Goal: Task Accomplishment & Management: Manage account settings

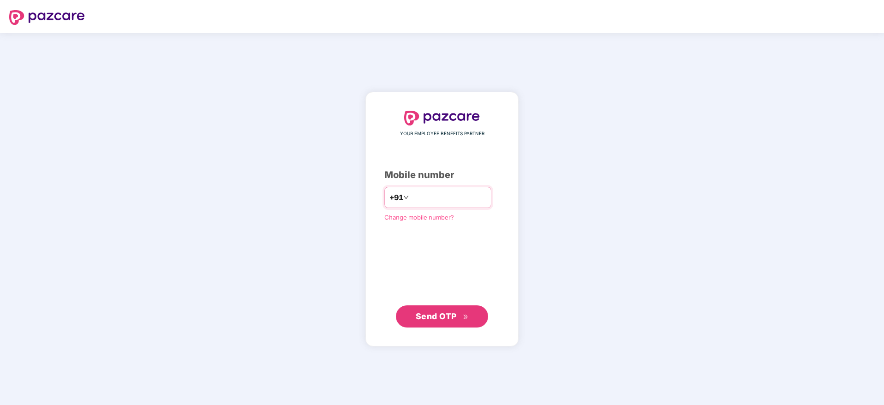
click at [410, 196] on input "number" at bounding box center [448, 197] width 76 height 15
type input "**********"
click at [432, 319] on span "Send OTP" at bounding box center [436, 316] width 41 height 10
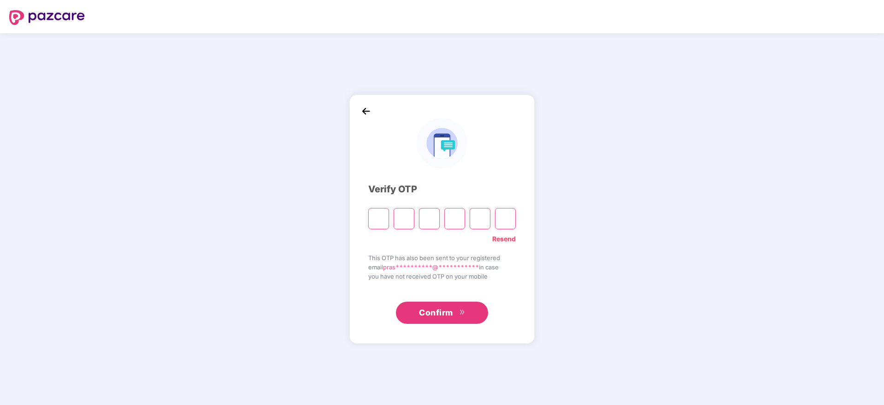
type input "*"
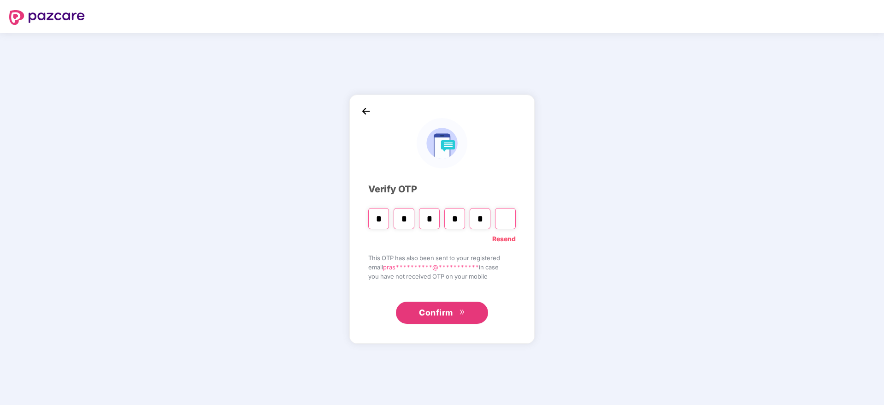
type input "*"
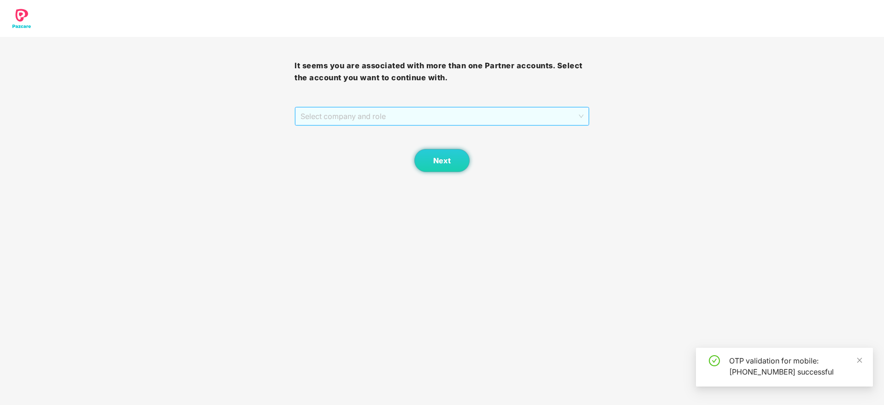
click at [387, 117] on span "Select company and role" at bounding box center [441, 116] width 282 height 18
click at [383, 150] on div "Pazcare - PARTNER_ADMIN" at bounding box center [441, 149] width 283 height 10
click at [450, 164] on span "Next" at bounding box center [442, 160] width 18 height 9
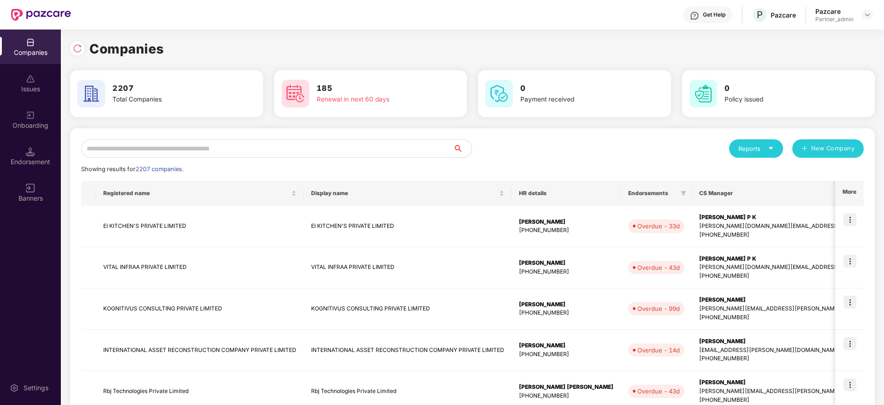
click at [289, 141] on input "text" at bounding box center [267, 148] width 372 height 18
click at [289, 142] on input "text" at bounding box center [267, 148] width 372 height 18
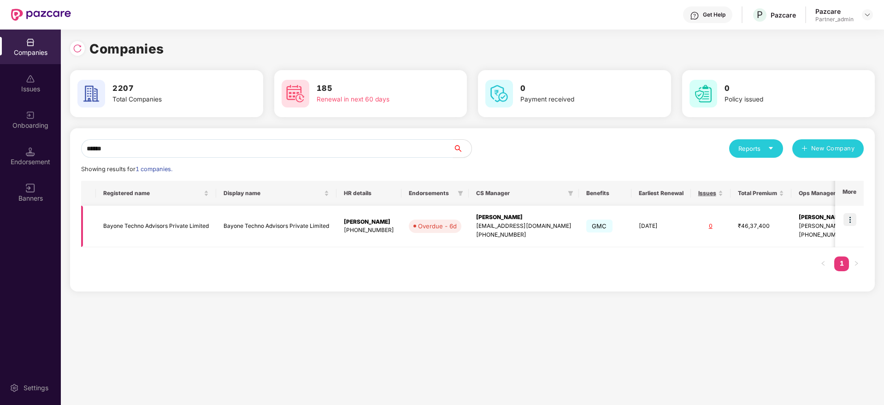
type input "******"
click at [851, 221] on img at bounding box center [849, 219] width 13 height 13
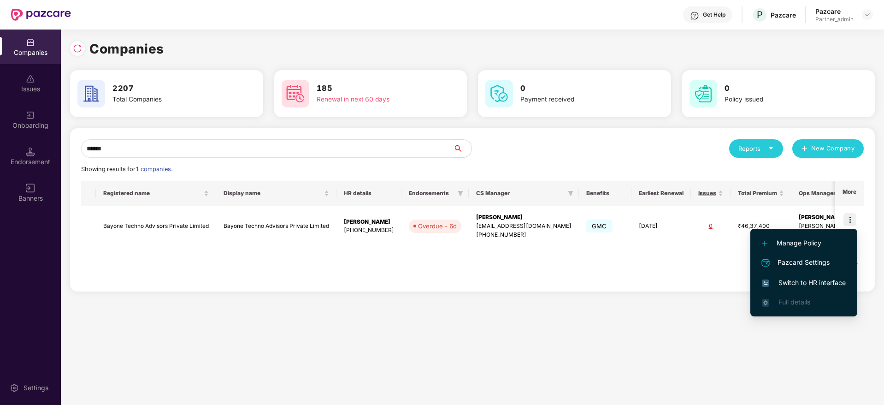
click at [820, 272] on li "Pazcard Settings" at bounding box center [803, 262] width 107 height 20
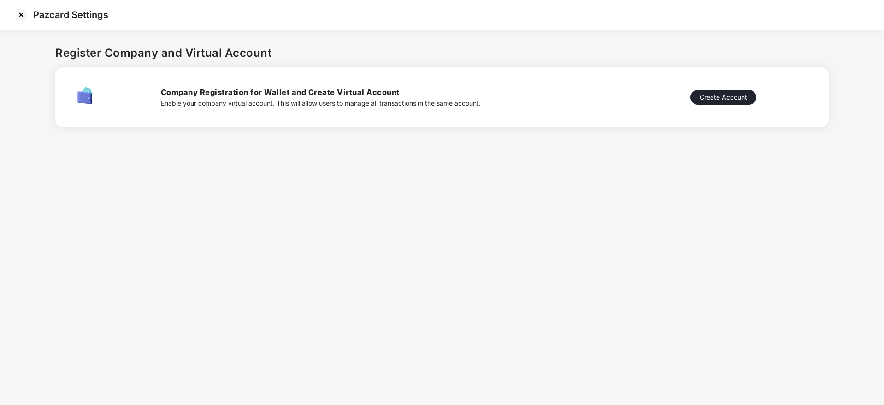
click at [20, 14] on img at bounding box center [21, 14] width 15 height 15
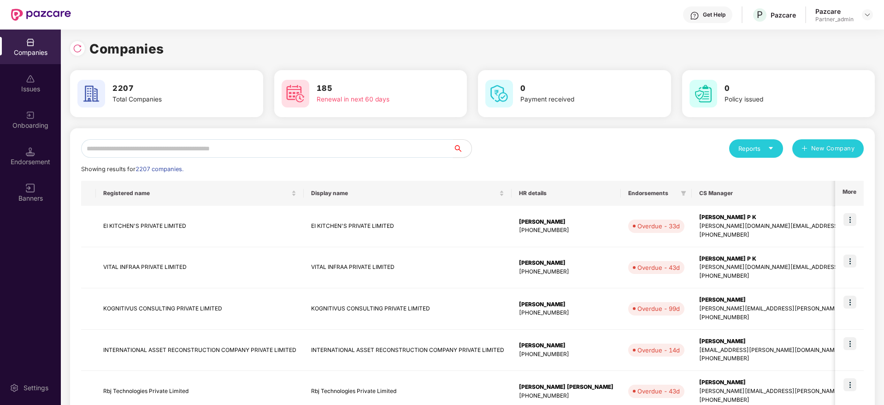
click at [198, 149] on input "text" at bounding box center [267, 148] width 372 height 18
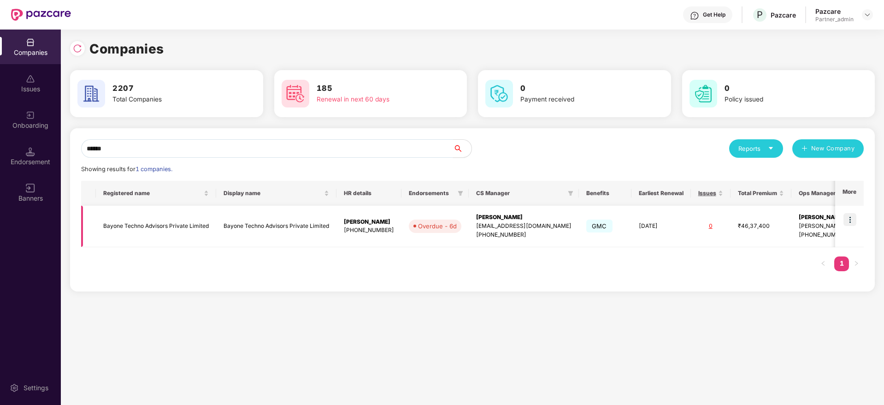
type input "******"
click at [851, 217] on img at bounding box center [849, 219] width 13 height 13
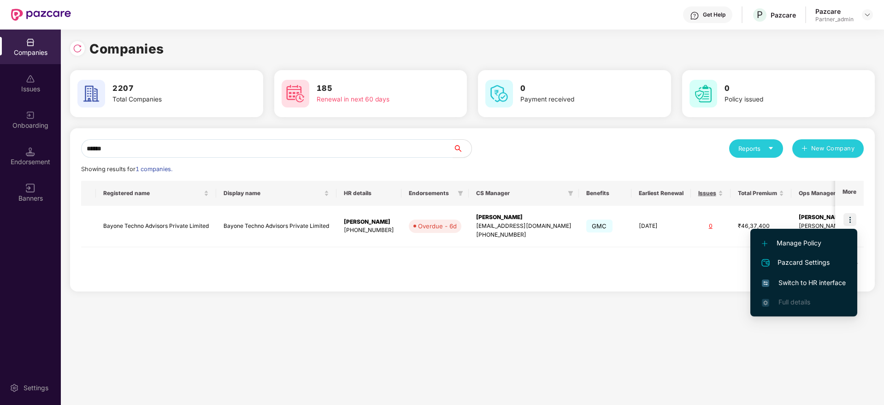
click at [809, 284] on span "Switch to HR interface" at bounding box center [804, 282] width 84 height 10
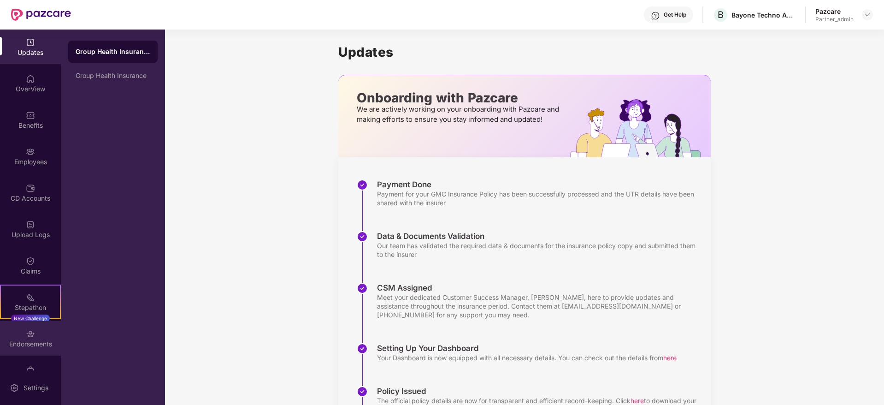
click at [26, 345] on div "Endorsements" at bounding box center [30, 343] width 61 height 9
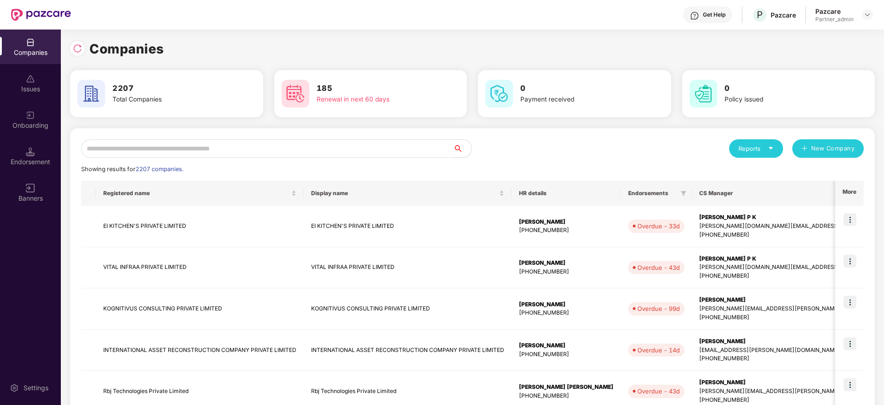
click at [283, 147] on input "text" at bounding box center [267, 148] width 372 height 18
paste input "********"
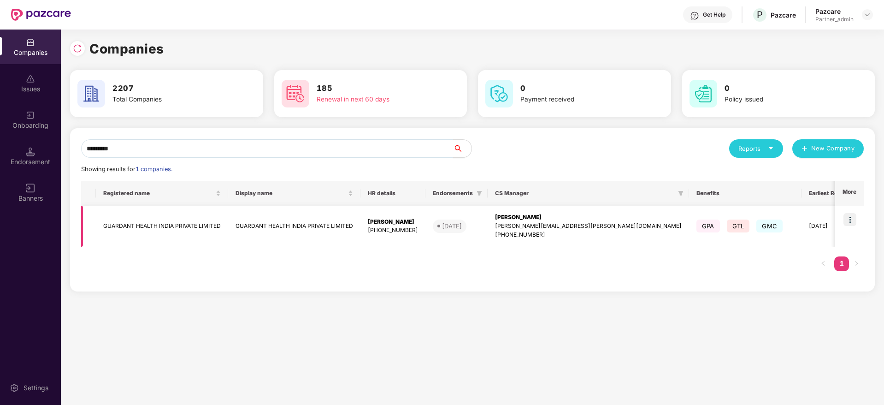
type input "********"
click at [853, 219] on img at bounding box center [849, 219] width 13 height 13
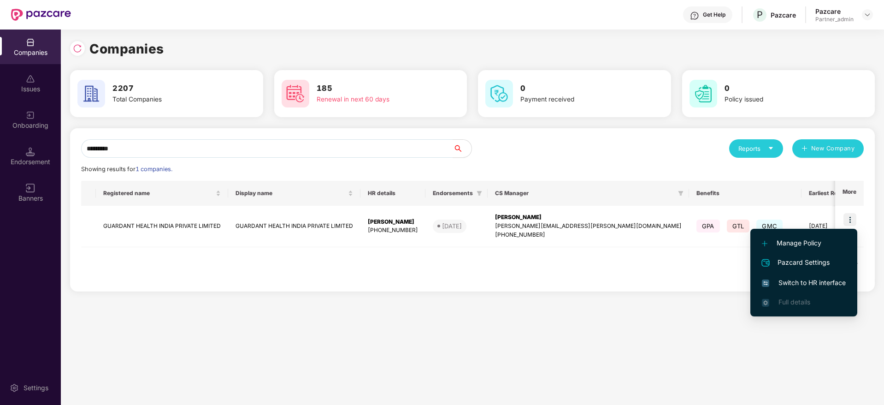
click at [811, 282] on span "Switch to HR interface" at bounding box center [804, 282] width 84 height 10
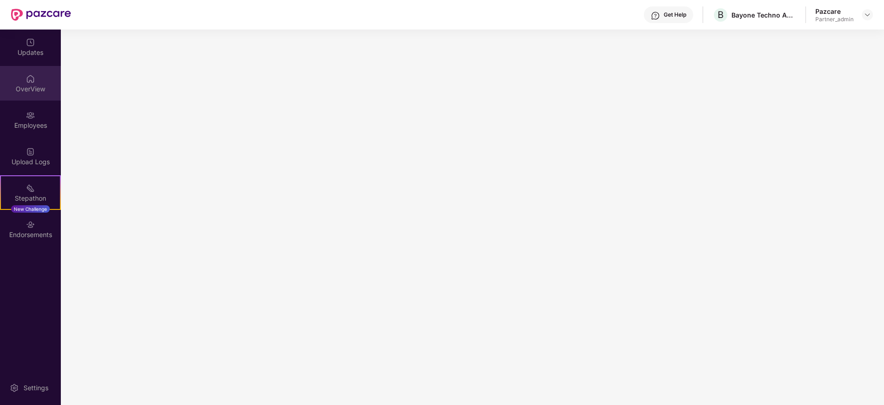
click at [35, 89] on div "OverView" at bounding box center [30, 88] width 61 height 9
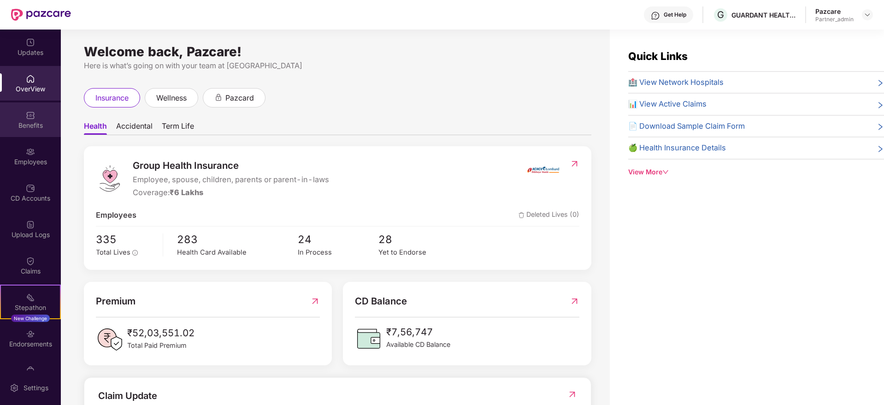
click at [27, 117] on img at bounding box center [30, 115] width 9 height 9
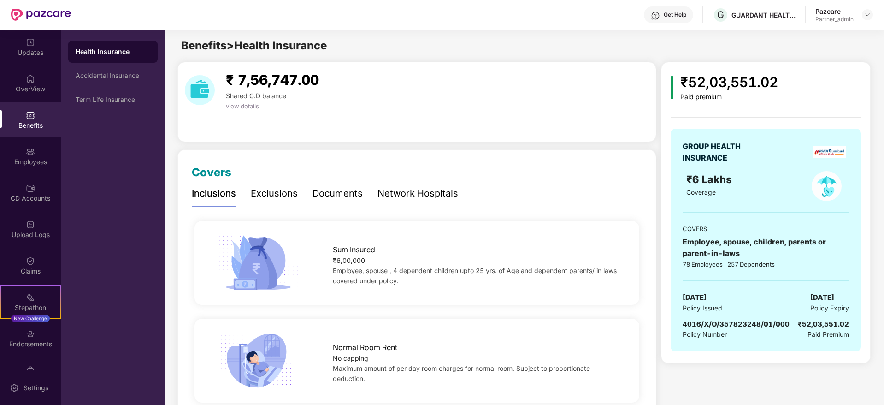
click at [109, 47] on div "Health Insurance" at bounding box center [113, 51] width 75 height 9
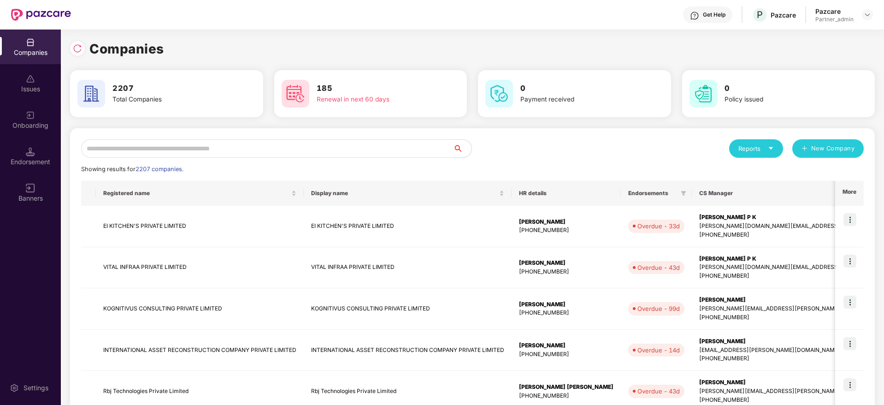
click at [201, 148] on input "text" at bounding box center [267, 148] width 372 height 18
type input "*"
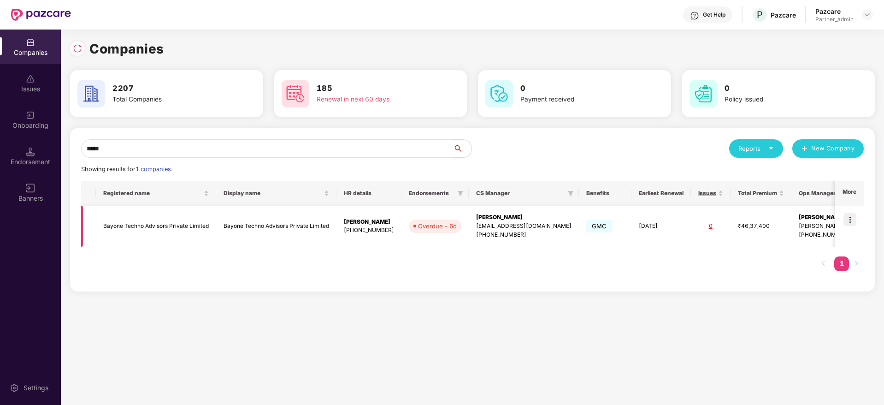
type input "*****"
click at [852, 220] on img at bounding box center [849, 219] width 13 height 13
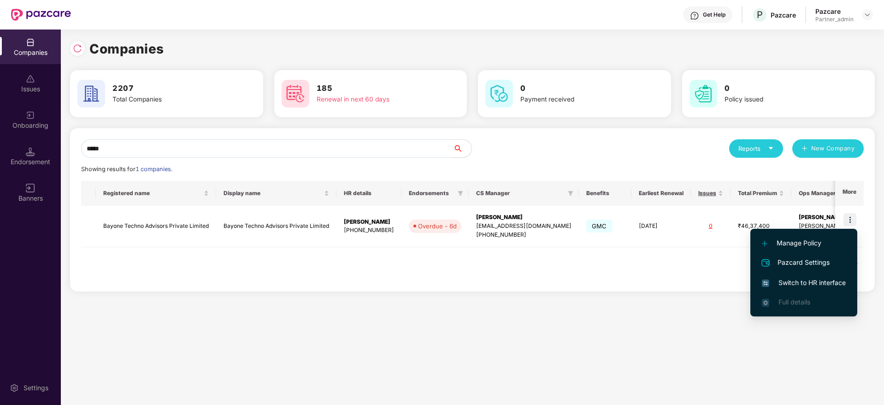
click at [798, 285] on span "Switch to HR interface" at bounding box center [804, 282] width 84 height 10
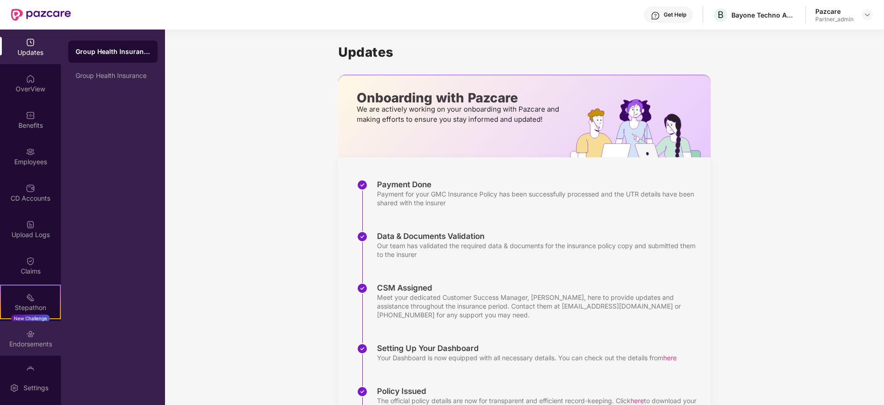
click at [32, 342] on div "Endorsements" at bounding box center [30, 343] width 61 height 9
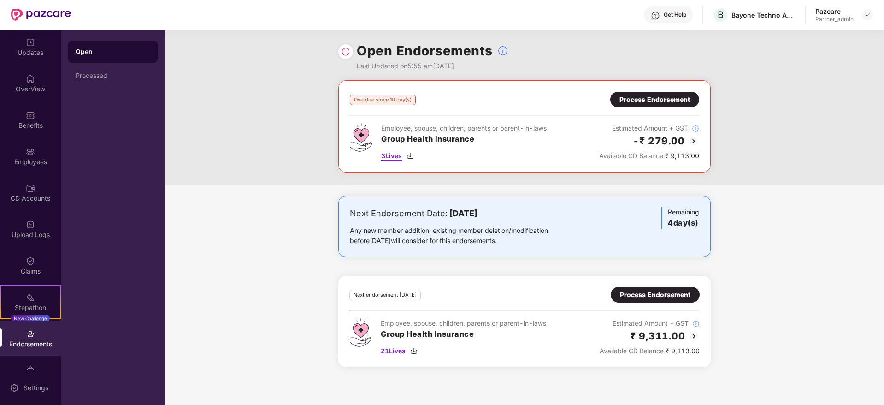
click at [414, 153] on img at bounding box center [409, 155] width 7 height 7
click at [416, 349] on img at bounding box center [413, 350] width 7 height 7
drag, startPoint x: 732, startPoint y: 13, endPoint x: 805, endPoint y: 17, distance: 73.8
click at [805, 17] on div "Get Help B Bayone Techno Advisors Private Limited Pazcare Partner_admin" at bounding box center [472, 14] width 802 height 29
copy div "Bayone Techno Advisors Private Limited"
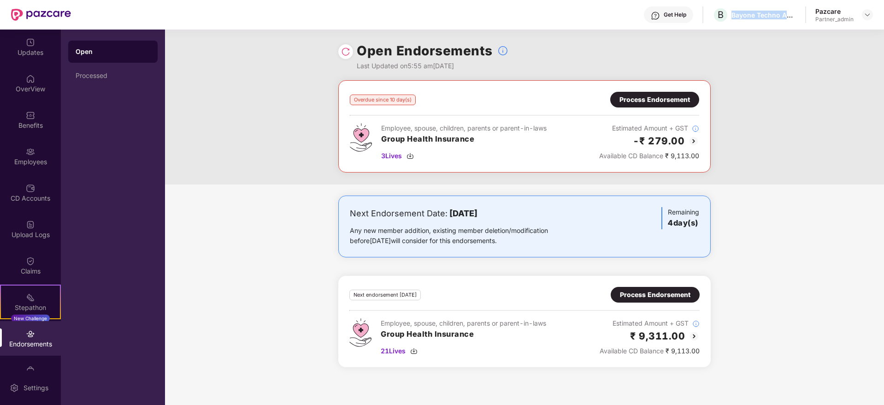
copy div "Bayone Techno Advisors Private Limited"
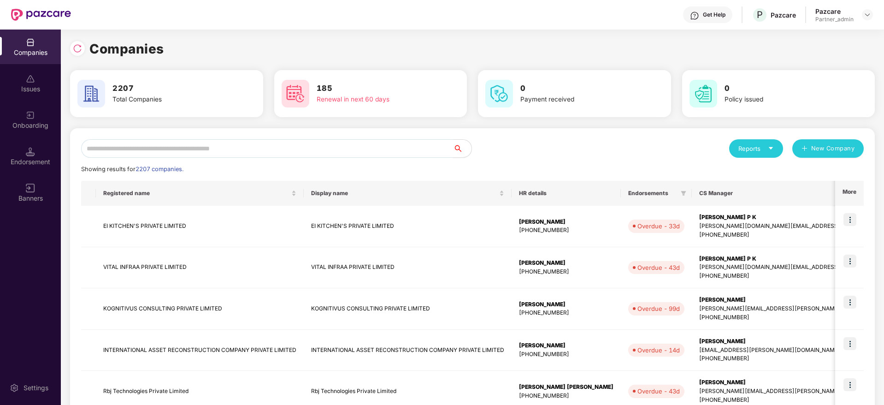
click at [215, 144] on input "text" at bounding box center [267, 148] width 372 height 18
paste input "**********"
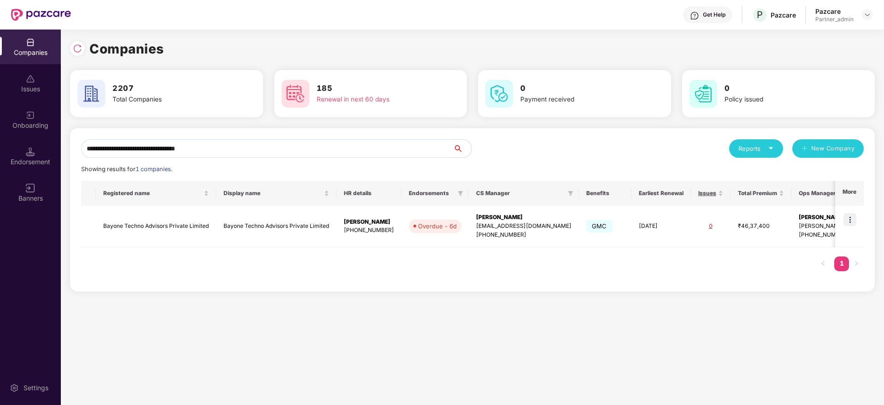
type input "**********"
click at [852, 217] on img at bounding box center [849, 219] width 13 height 13
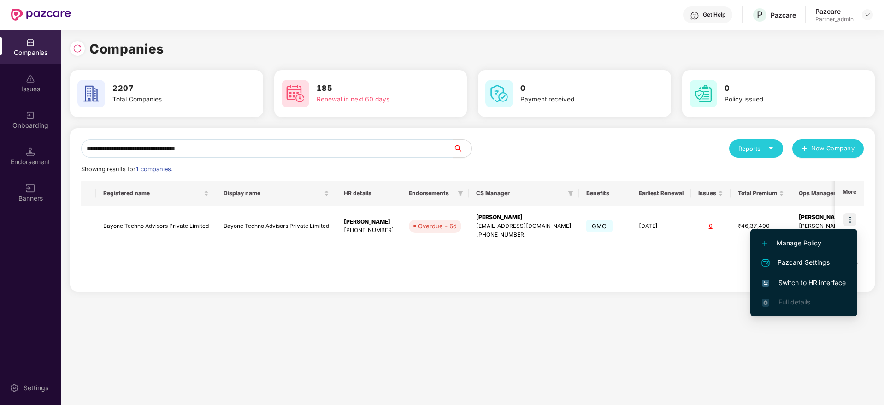
click at [792, 284] on span "Switch to HR interface" at bounding box center [804, 282] width 84 height 10
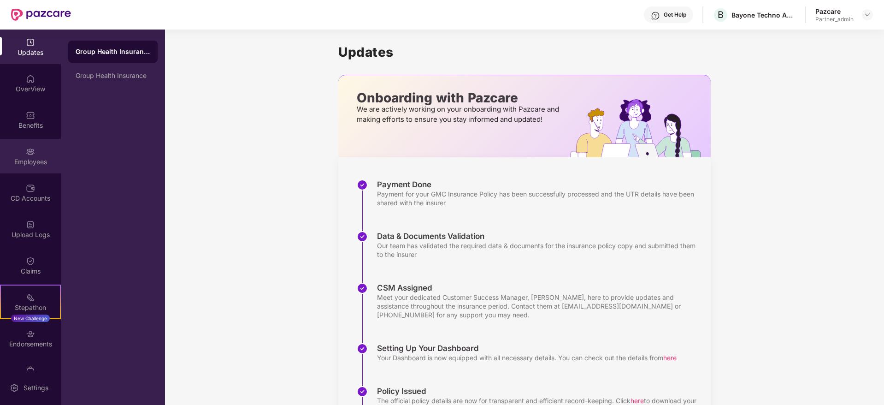
click at [35, 164] on div "Employees" at bounding box center [30, 161] width 61 height 9
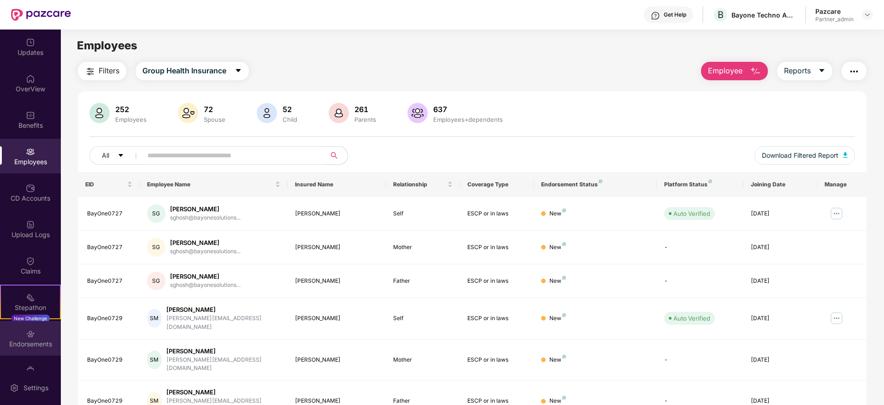
click at [30, 346] on div "Endorsements" at bounding box center [30, 343] width 61 height 9
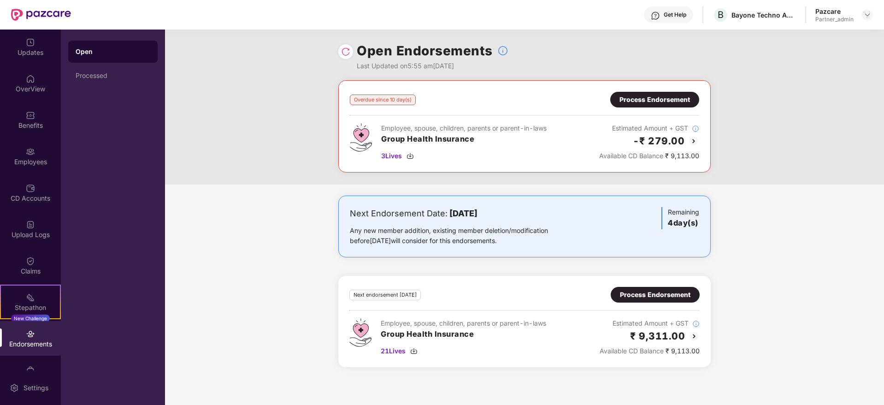
click at [673, 100] on div "Process Endorsement" at bounding box center [654, 99] width 70 height 10
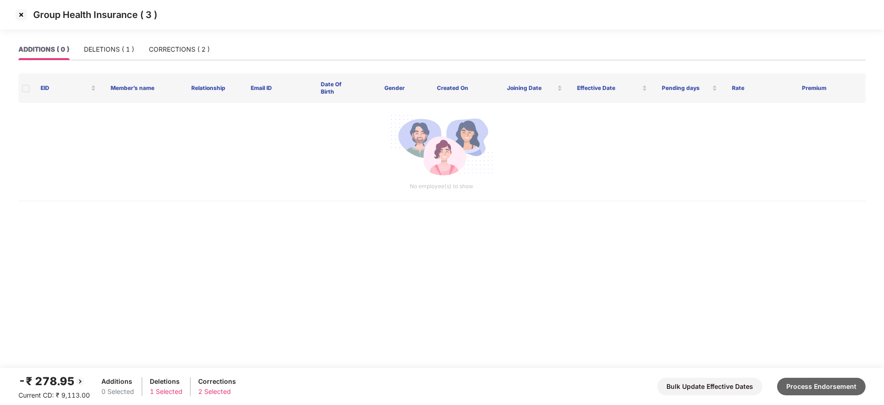
click at [835, 383] on button "Process Endorsement" at bounding box center [821, 386] width 88 height 18
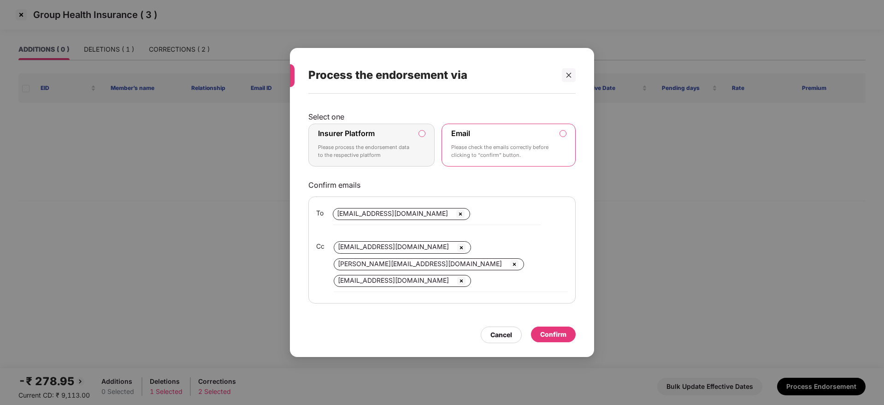
click at [366, 142] on div "Insurer Platform Please process the endorsement data to the respective platform" at bounding box center [365, 145] width 94 height 33
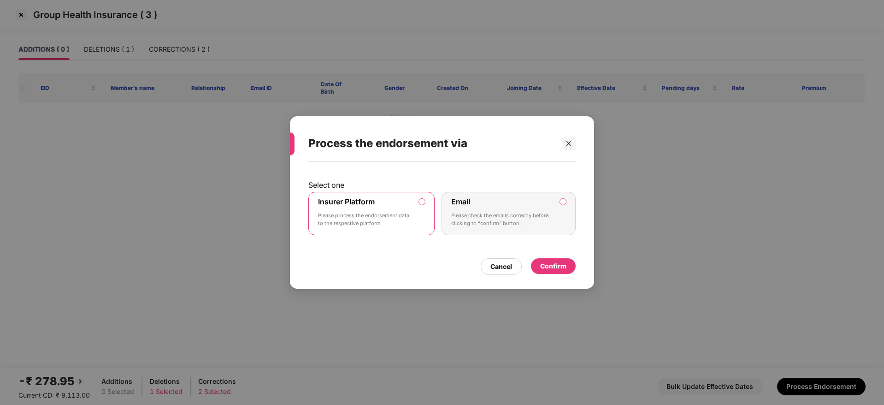
click at [565, 267] on div "Confirm" at bounding box center [553, 266] width 26 height 10
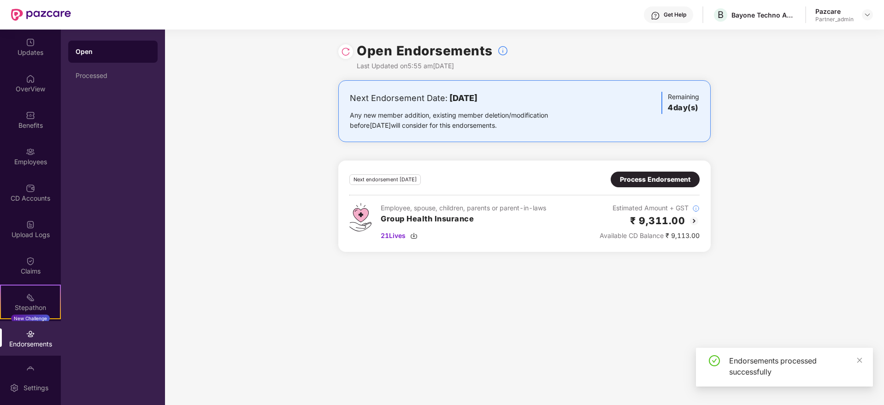
click at [643, 177] on div "Process Endorsement" at bounding box center [655, 179] width 70 height 10
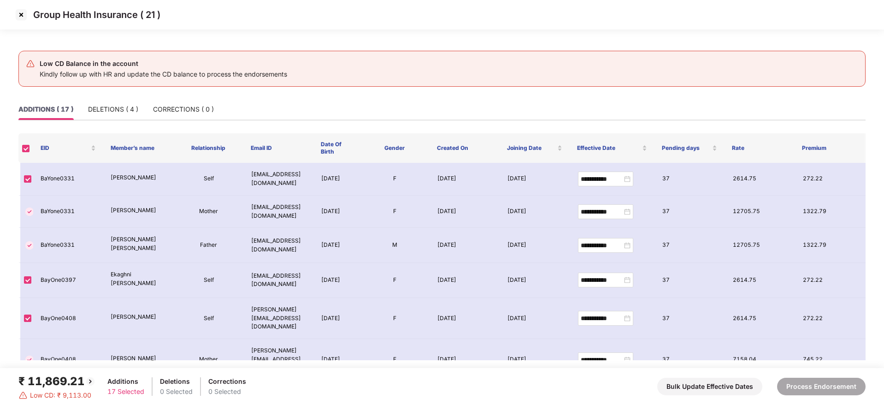
click at [109, 94] on div "Low CD Balance in the account Kindly follow up with HR and update the CD balanc…" at bounding box center [442, 69] width 884 height 60
click at [113, 110] on div "DELETIONS ( 4 )" at bounding box center [113, 109] width 50 height 10
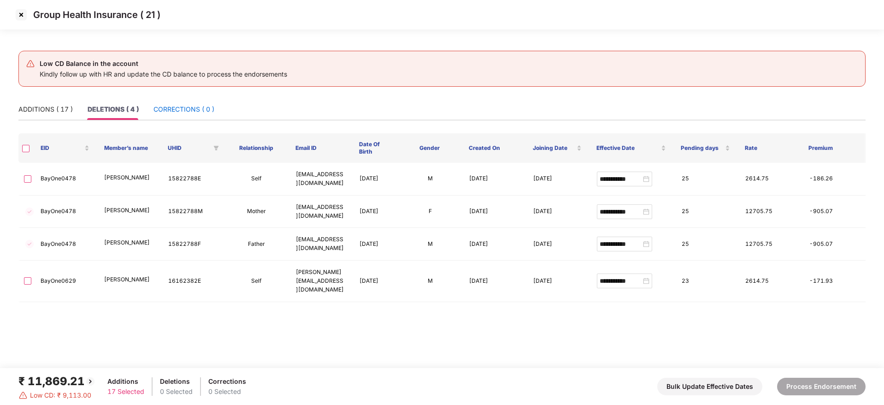
click at [175, 109] on div "CORRECTIONS ( 0 )" at bounding box center [183, 109] width 61 height 10
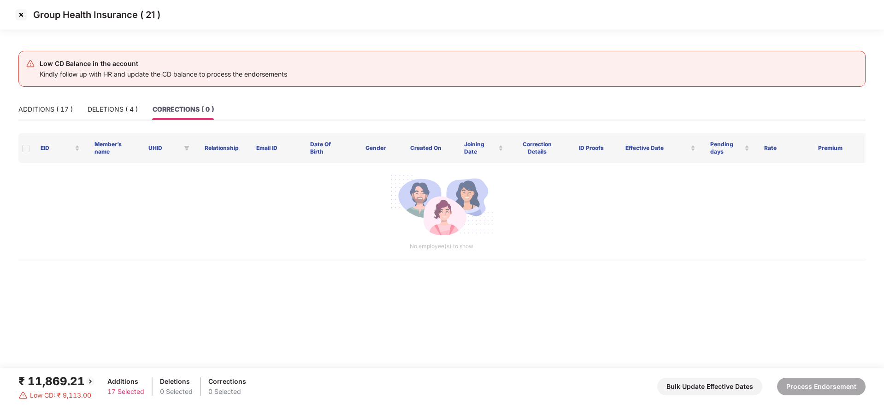
click at [22, 14] on img at bounding box center [21, 14] width 15 height 15
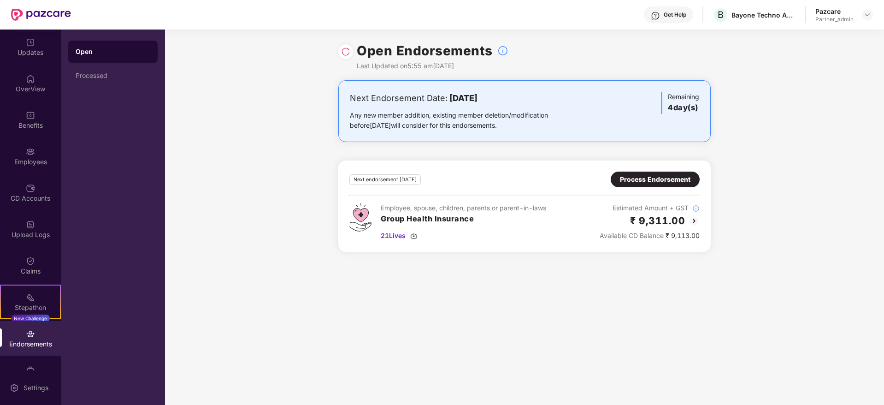
click at [639, 178] on div "Process Endorsement" at bounding box center [655, 179] width 70 height 10
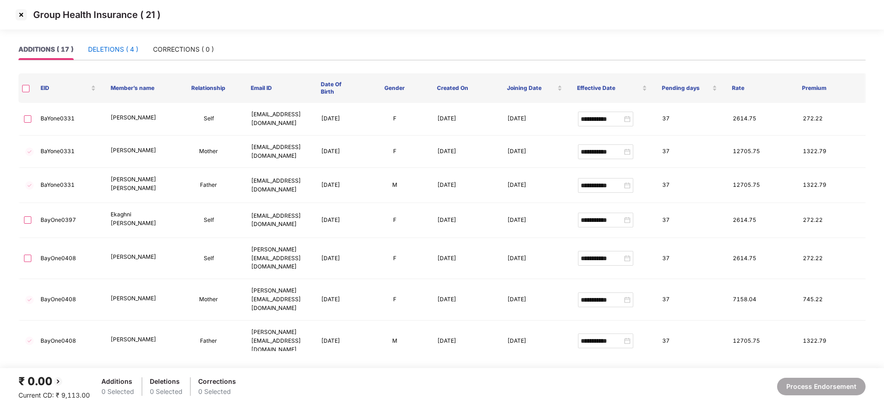
click at [114, 49] on div "DELETIONS ( 4 )" at bounding box center [113, 49] width 50 height 10
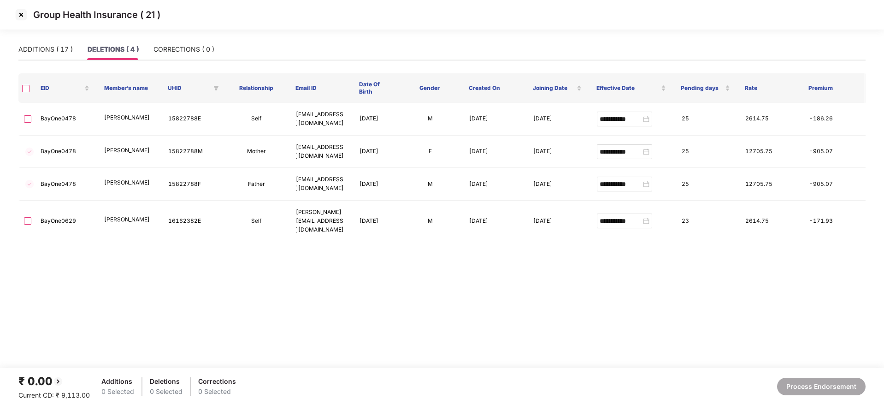
click at [20, 14] on img at bounding box center [21, 14] width 15 height 15
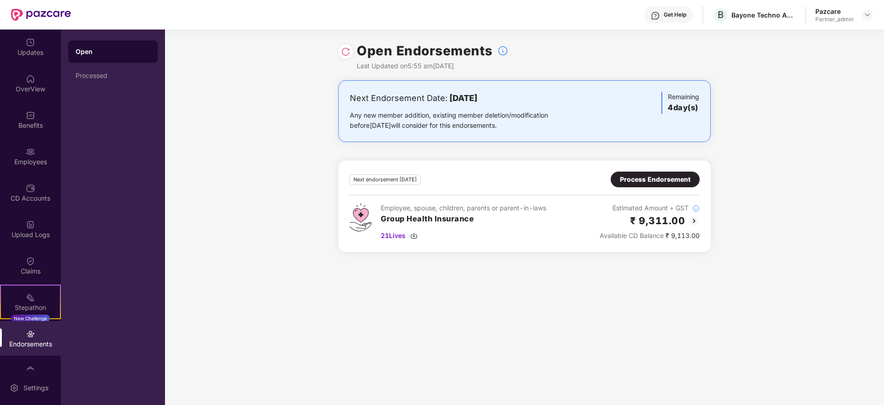
click at [657, 175] on div "Process Endorsement" at bounding box center [655, 179] width 70 height 10
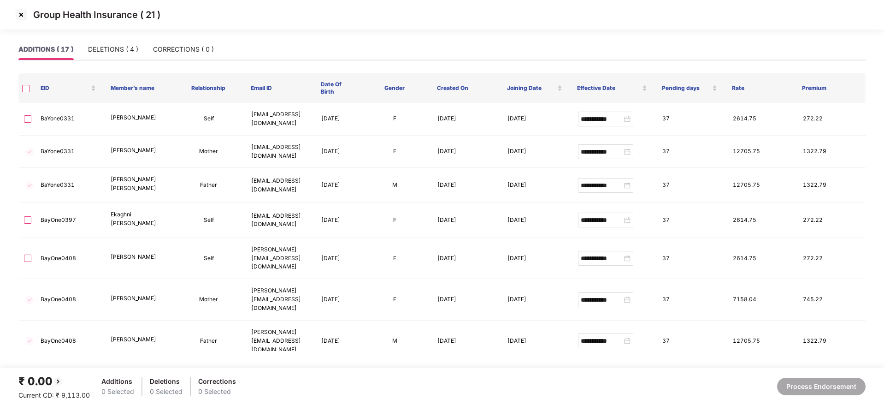
click at [20, 17] on img at bounding box center [21, 14] width 15 height 15
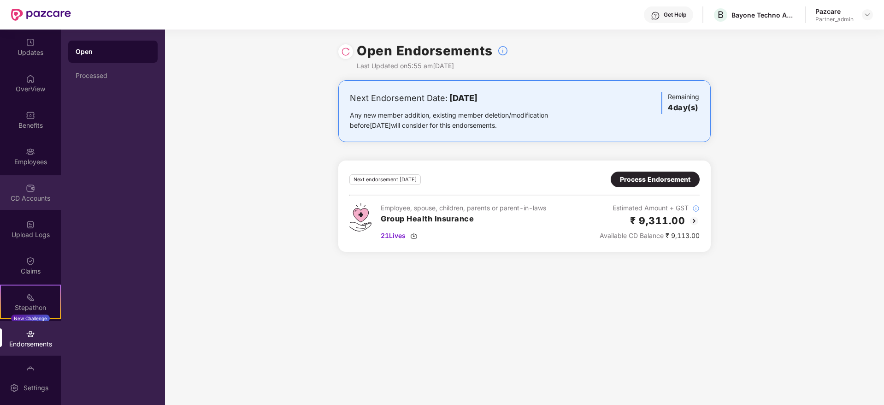
click at [26, 195] on div "CD Accounts" at bounding box center [30, 197] width 61 height 9
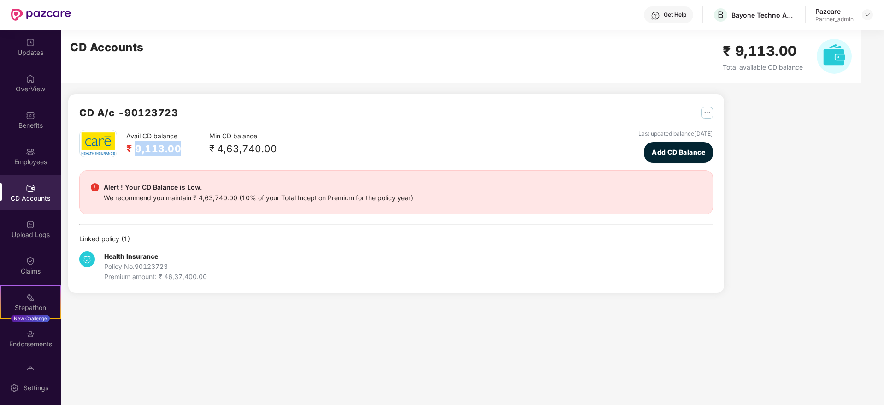
drag, startPoint x: 137, startPoint y: 150, endPoint x: 182, endPoint y: 151, distance: 44.2
click at [182, 150] on div "Avail CD balance ₹ 9,113.00" at bounding box center [160, 143] width 69 height 25
copy h2 "9,113.00"
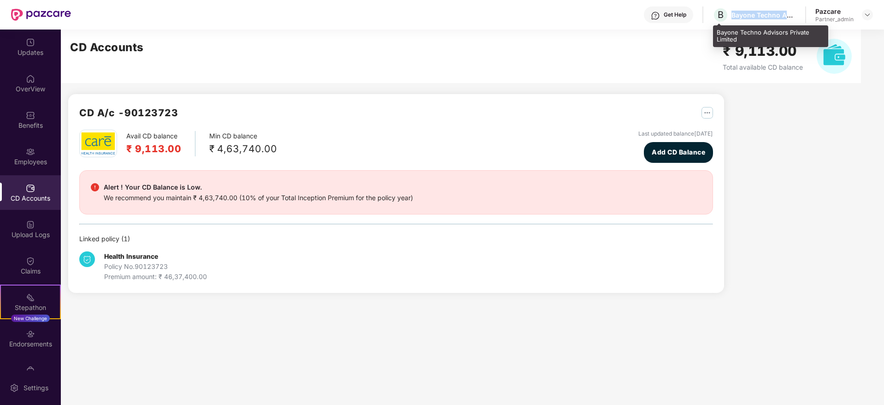
drag, startPoint x: 732, startPoint y: 13, endPoint x: 791, endPoint y: 16, distance: 59.0
click at [791, 16] on div "Bayone Techno Advisors Private Limited" at bounding box center [763, 15] width 64 height 9
copy div "Bayone Techno Ad"
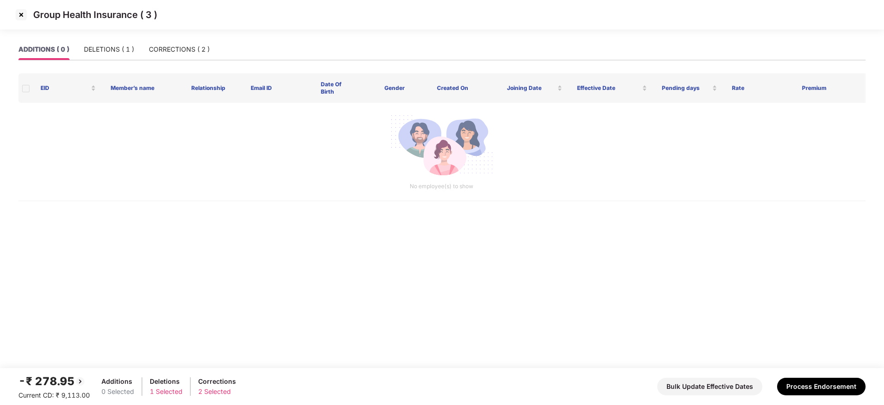
click at [21, 17] on img at bounding box center [21, 14] width 15 height 15
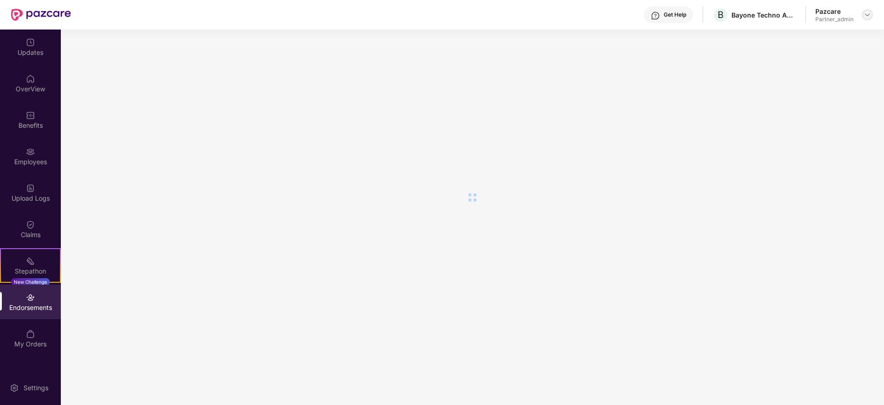
click at [870, 14] on img at bounding box center [866, 14] width 7 height 7
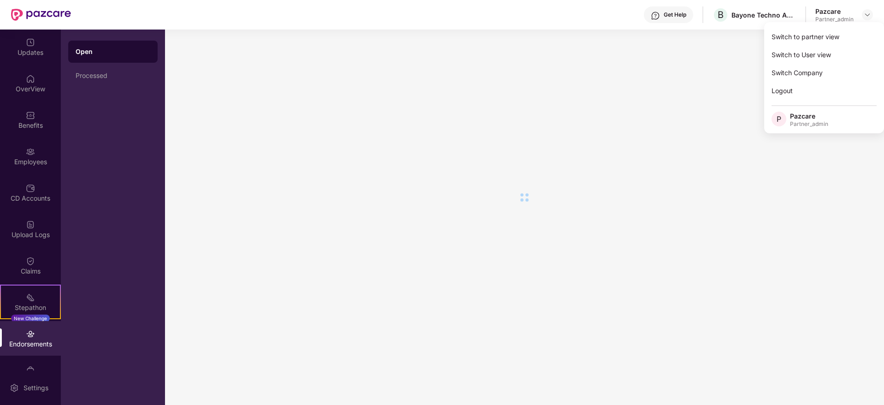
click at [839, 35] on div "Switch to partner view" at bounding box center [824, 37] width 120 height 18
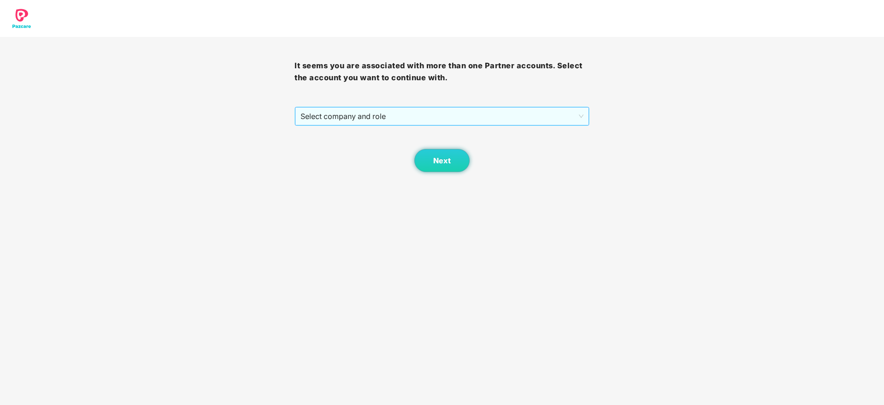
click at [439, 117] on span "Select company and role" at bounding box center [441, 116] width 282 height 18
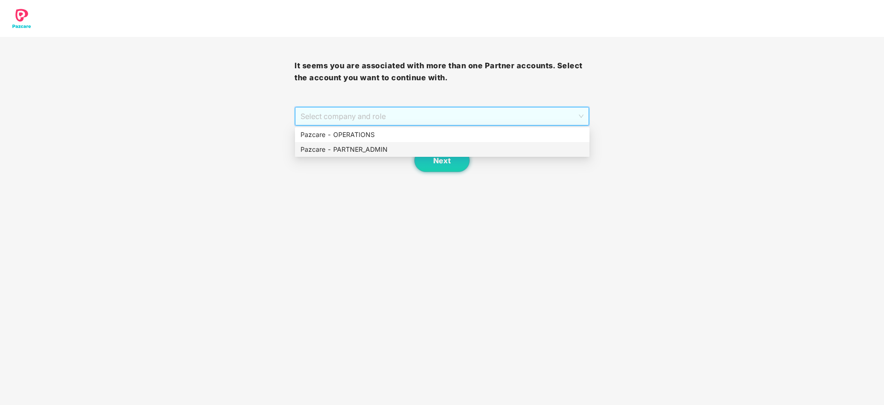
click at [386, 147] on div "Pazcare - PARTNER_ADMIN" at bounding box center [441, 149] width 283 height 10
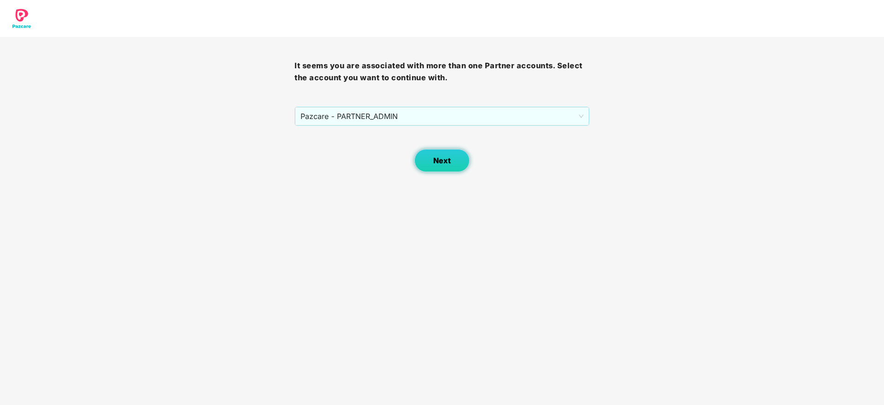
click at [429, 154] on button "Next" at bounding box center [441, 160] width 55 height 23
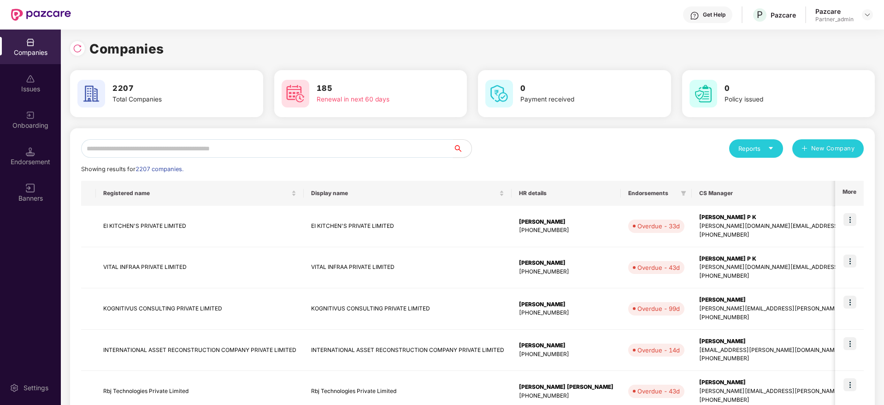
click at [243, 156] on input "text" at bounding box center [267, 148] width 372 height 18
paste input "**********"
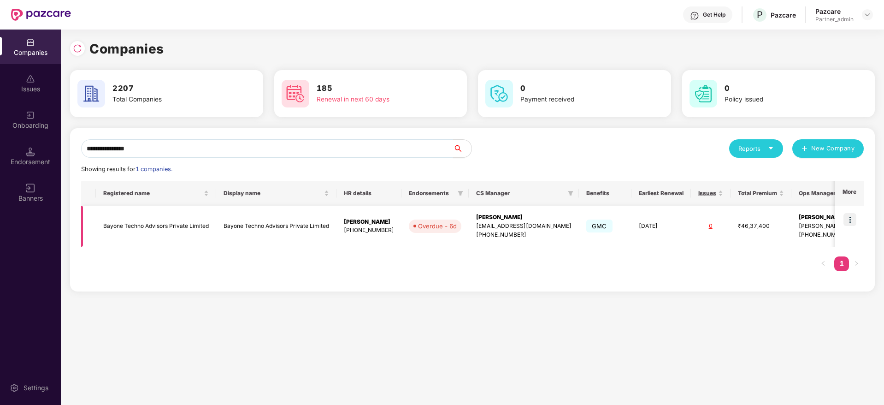
type input "**********"
click at [499, 214] on div "[PERSON_NAME]" at bounding box center [523, 217] width 95 height 9
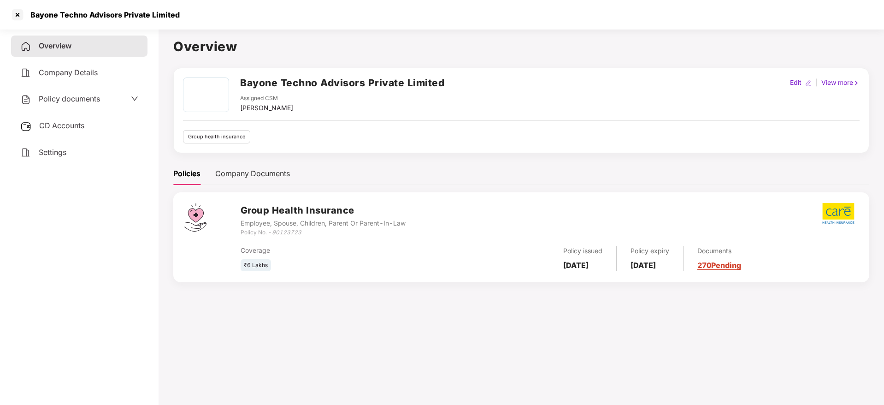
click at [76, 121] on span "CD Accounts" at bounding box center [61, 125] width 45 height 9
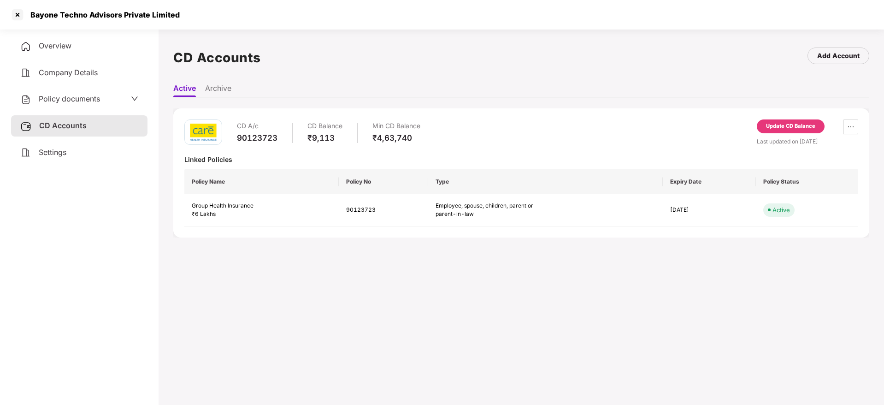
click at [784, 129] on div "Update CD Balance" at bounding box center [790, 126] width 49 height 8
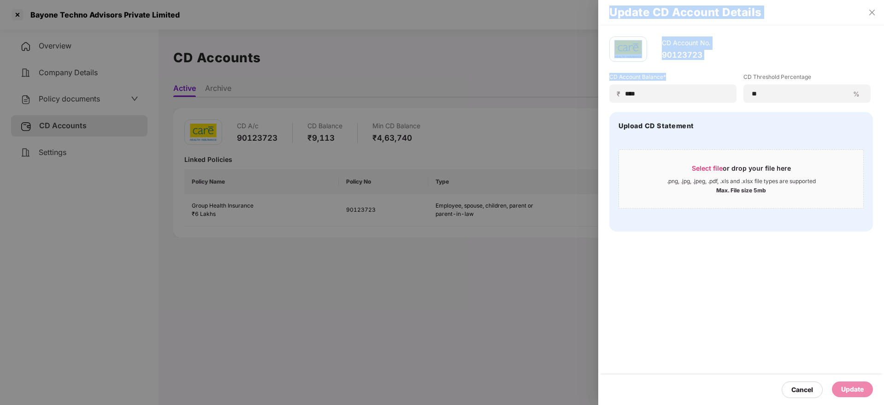
drag, startPoint x: 667, startPoint y: 88, endPoint x: 535, endPoint y: 77, distance: 132.2
click at [535, 77] on div "Update CD Account Details CD Account No. 90123723 CD Account Balance* ₹ **** CD…" at bounding box center [442, 202] width 884 height 405
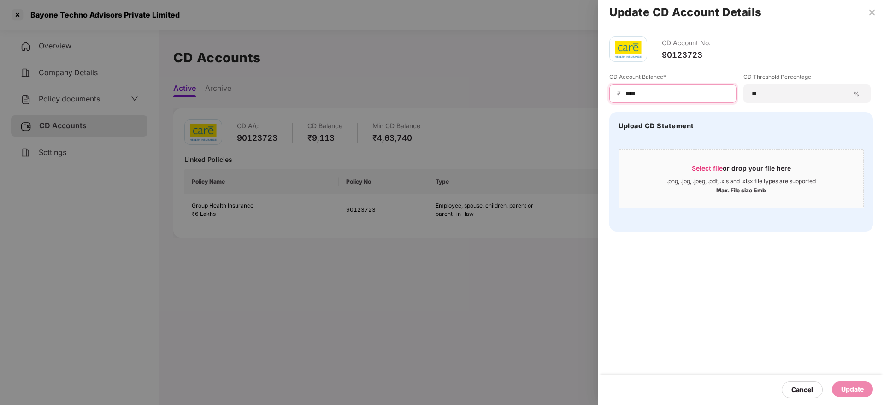
drag, startPoint x: 662, startPoint y: 93, endPoint x: 580, endPoint y: 91, distance: 82.5
click at [580, 91] on div "Update CD Account Details CD Account No. 90123723 CD Account Balance* ₹ **** CD…" at bounding box center [442, 202] width 884 height 405
type input "******"
click at [750, 288] on div "CD Account No. 90123723 CD Account Balance* ₹ ****** CD Threshold Percentage **…" at bounding box center [741, 214] width 286 height 379
click at [845, 378] on div "Cancel Update" at bounding box center [741, 389] width 286 height 30
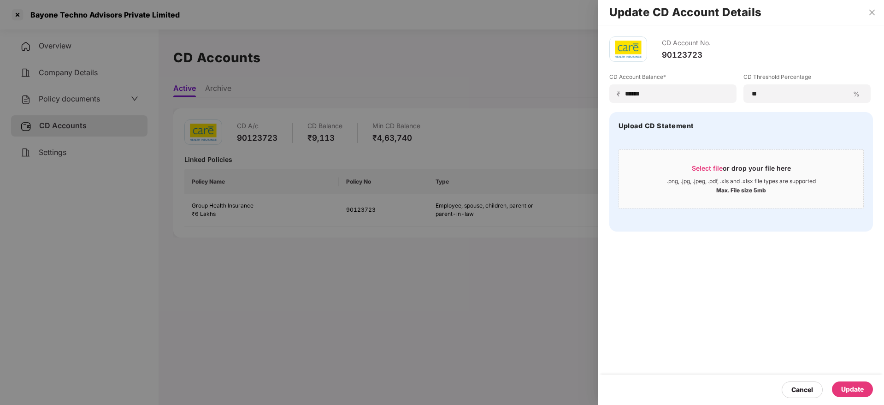
click at [852, 389] on div "Update" at bounding box center [852, 389] width 23 height 10
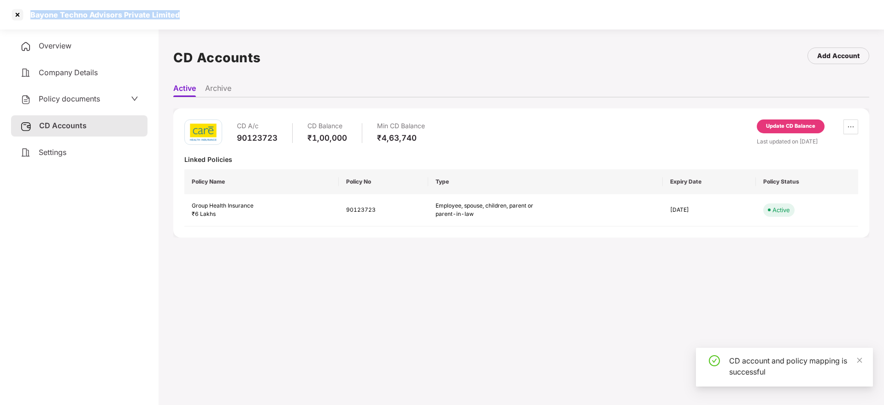
drag, startPoint x: 59, startPoint y: 13, endPoint x: 224, endPoint y: 9, distance: 165.4
click at [224, 9] on div "Bayone Techno Advisors Private Limited" at bounding box center [442, 14] width 884 height 29
copy div "Bayone Techno Advisors Private Limited"
click at [15, 18] on div at bounding box center [17, 14] width 15 height 15
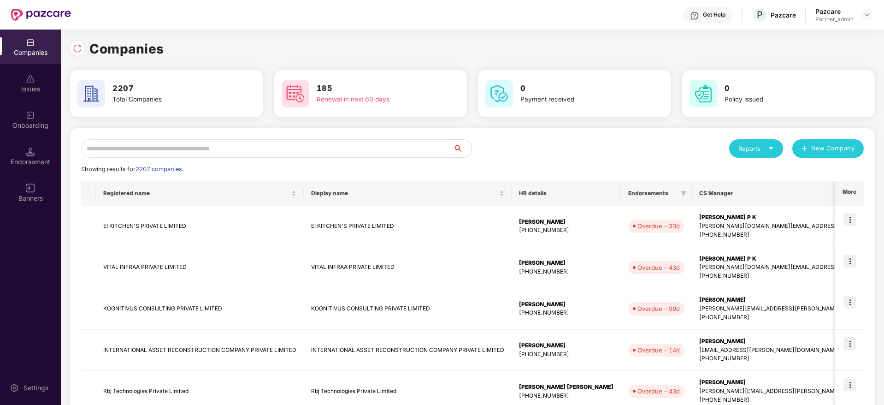
click at [269, 148] on input "text" at bounding box center [267, 148] width 372 height 18
paste input "**********"
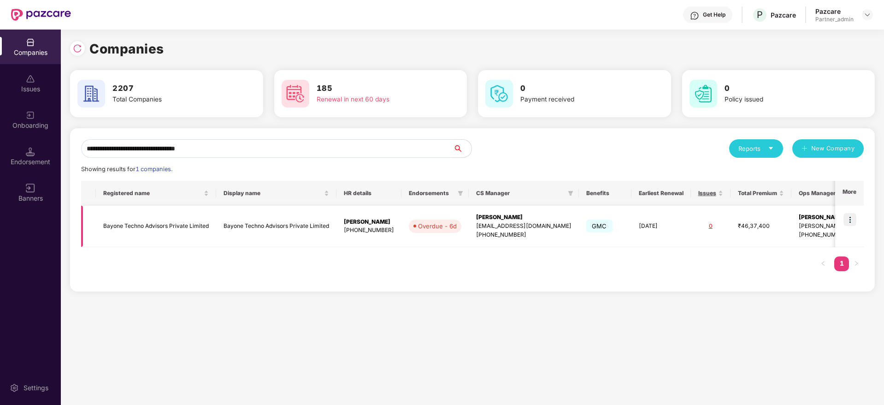
type input "**********"
click at [855, 217] on img at bounding box center [849, 219] width 13 height 13
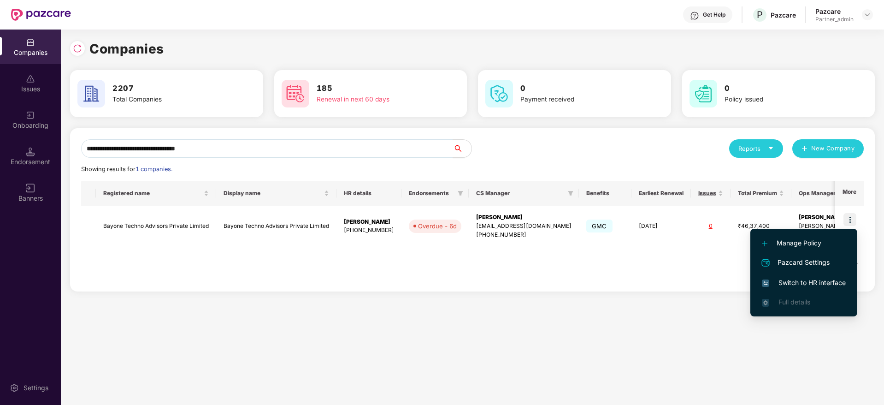
click at [796, 281] on span "Switch to HR interface" at bounding box center [804, 282] width 84 height 10
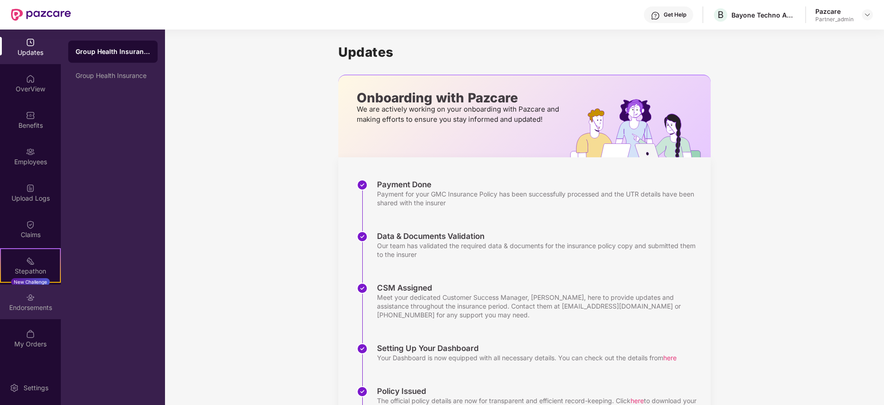
click at [39, 305] on div "Endorsements" at bounding box center [30, 307] width 61 height 9
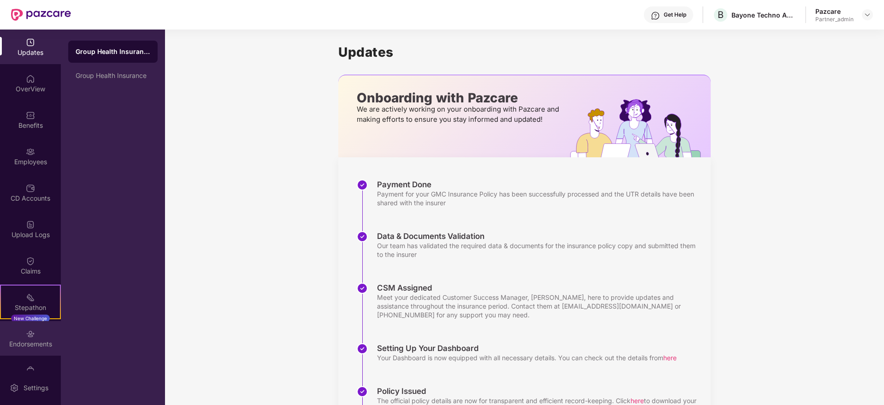
click at [49, 346] on div "Endorsements" at bounding box center [30, 343] width 61 height 9
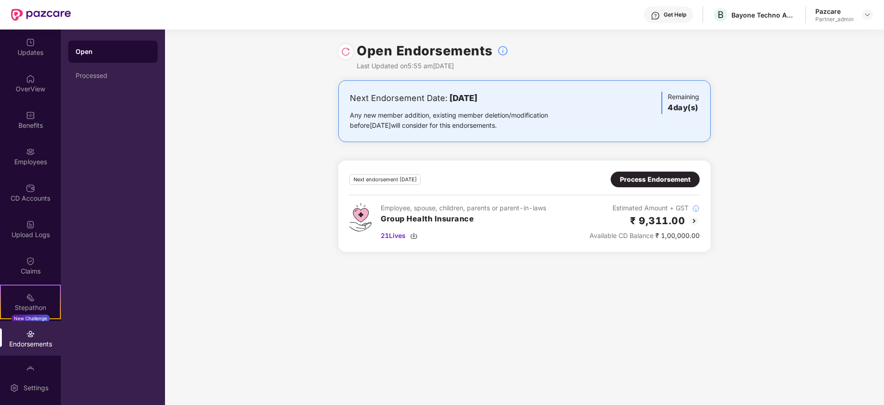
click at [645, 181] on div "Process Endorsement" at bounding box center [655, 179] width 70 height 10
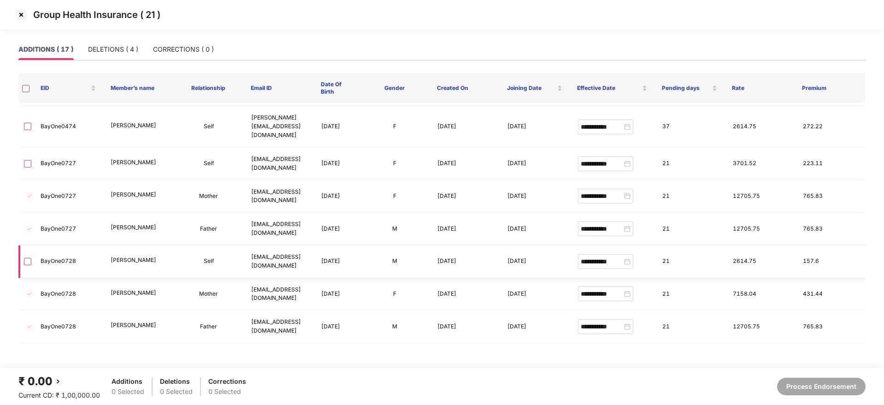
scroll to position [311, 0]
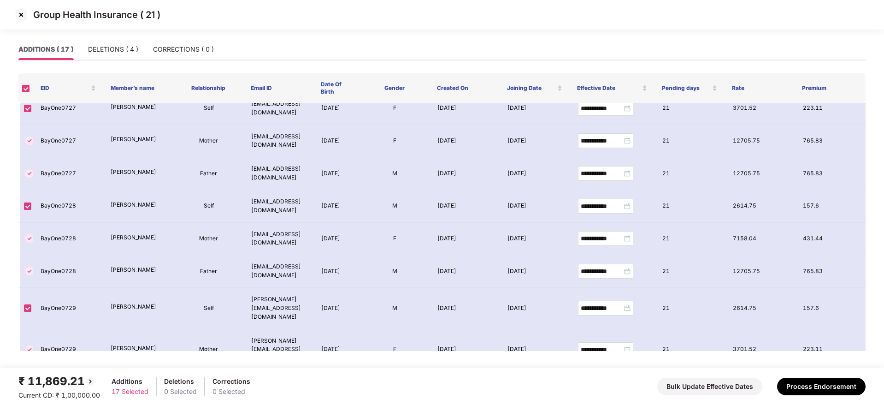
click at [125, 37] on div "Group Health Insurance ( 21 )" at bounding box center [442, 19] width 884 height 39
click at [122, 45] on div "DELETIONS ( 4 )" at bounding box center [113, 49] width 50 height 10
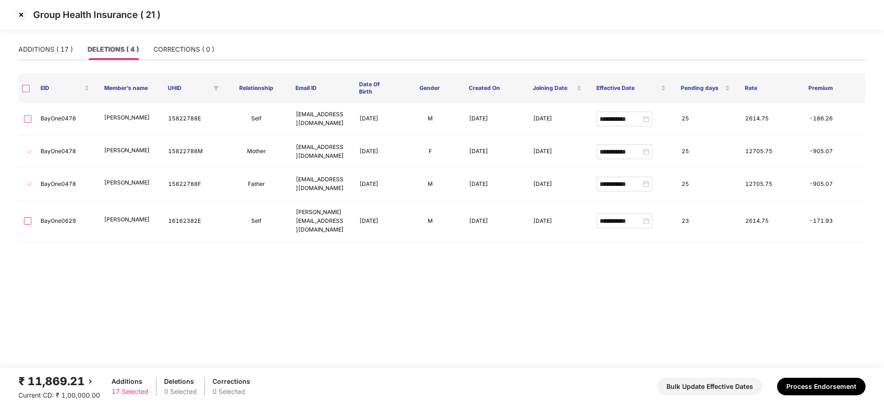
scroll to position [0, 0]
click at [31, 92] on th at bounding box center [25, 87] width 15 height 29
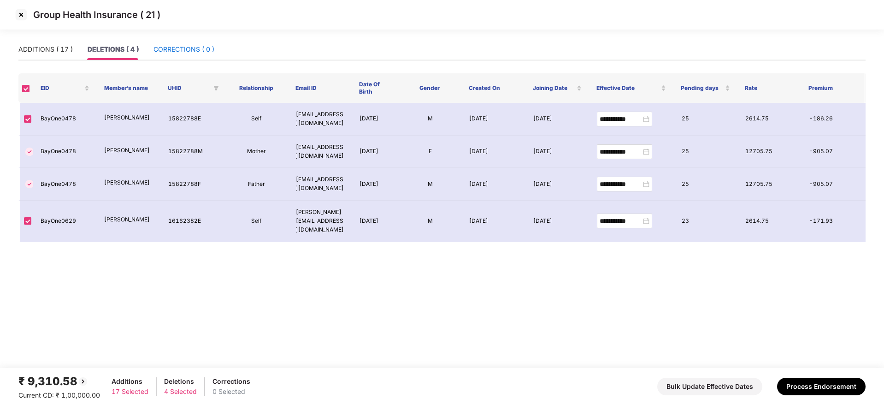
click at [200, 49] on div "CORRECTIONS ( 0 )" at bounding box center [183, 49] width 61 height 10
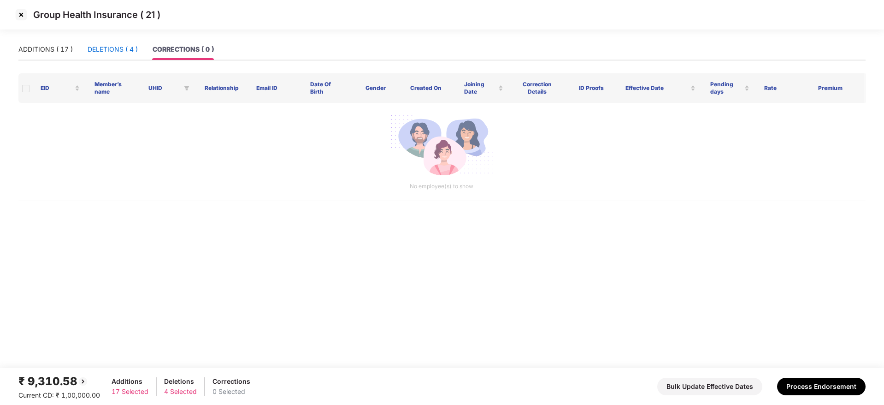
click at [122, 51] on div "DELETIONS ( 4 )" at bounding box center [113, 49] width 50 height 10
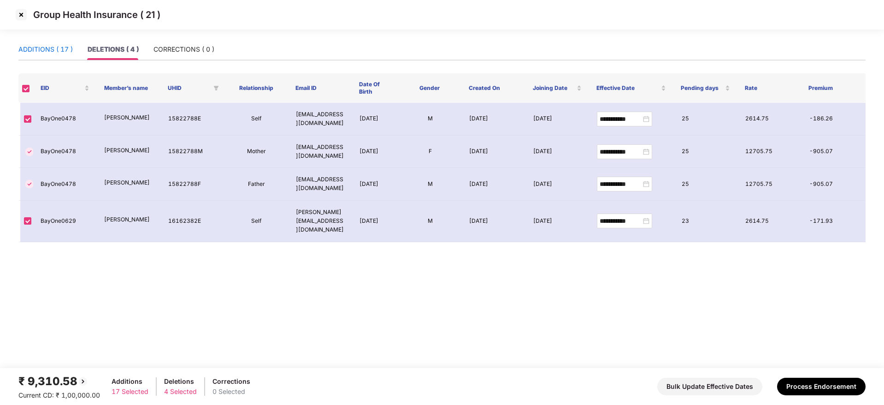
click at [59, 47] on div "ADDITIONS ( 17 )" at bounding box center [45, 49] width 54 height 10
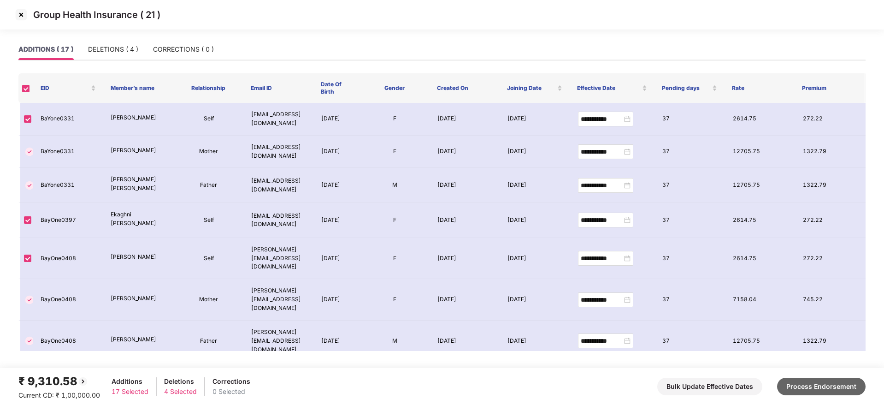
click at [817, 382] on button "Process Endorsement" at bounding box center [821, 386] width 88 height 18
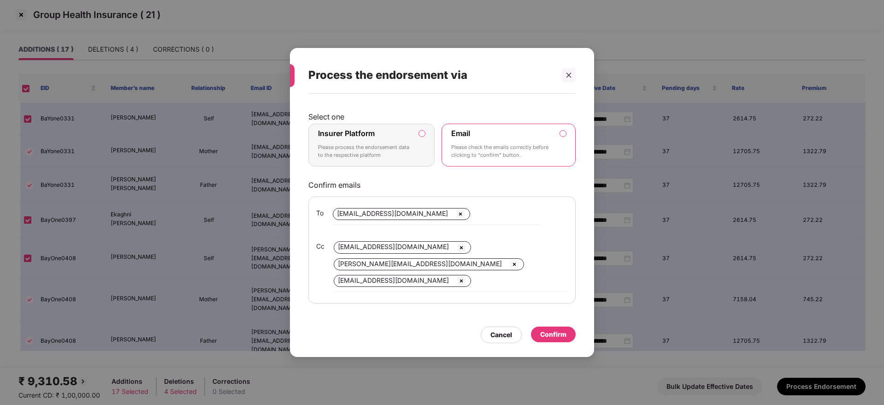
click at [387, 148] on p "Please process the endorsement data to the respective platform" at bounding box center [365, 151] width 94 height 16
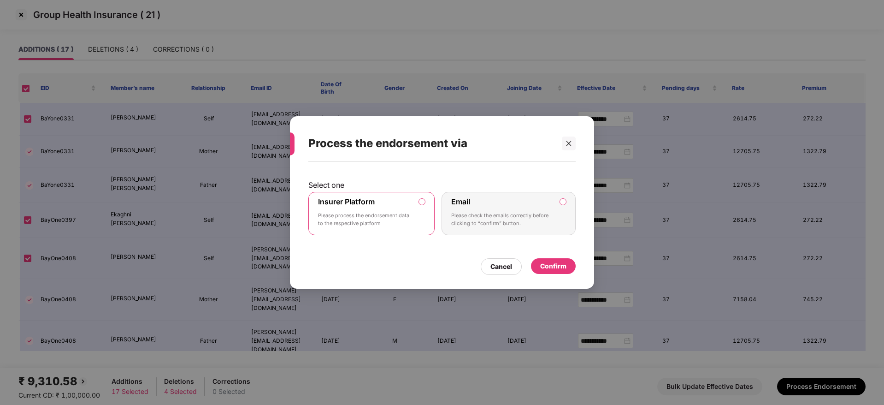
drag, startPoint x: 551, startPoint y: 266, endPoint x: 581, endPoint y: 279, distance: 32.6
click at [553, 266] on div "Confirm" at bounding box center [553, 266] width 26 height 10
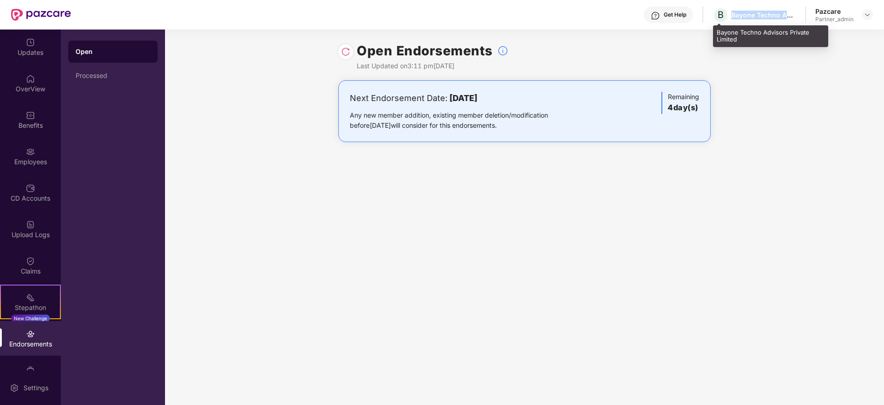
drag, startPoint x: 747, startPoint y: 13, endPoint x: 792, endPoint y: 16, distance: 45.2
click at [792, 15] on div "Bayone Techno Advisors Private Limited" at bounding box center [763, 15] width 64 height 9
copy div "Bayone Techno Adv"
click at [867, 13] on img at bounding box center [866, 14] width 7 height 7
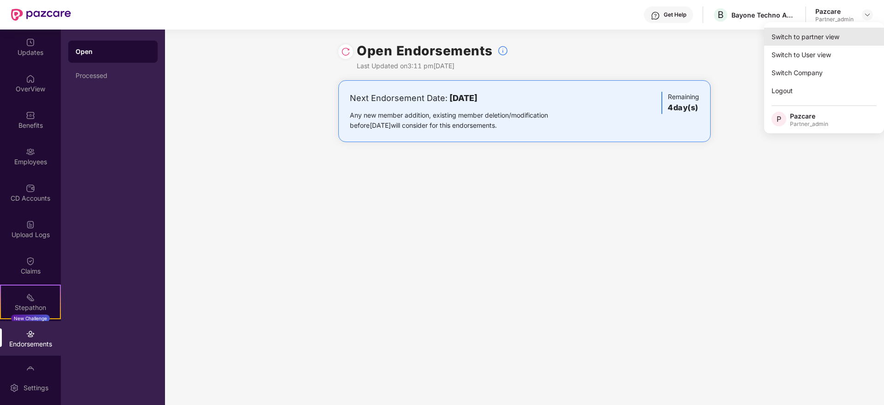
click at [842, 30] on div "Switch to partner view" at bounding box center [824, 37] width 120 height 18
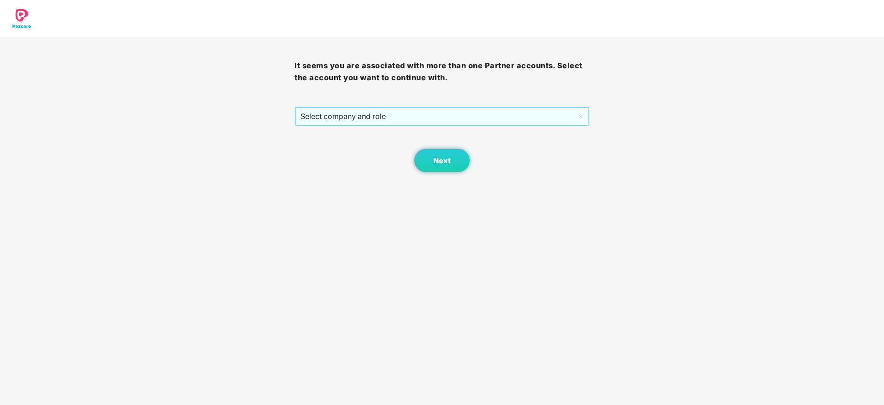
click at [411, 112] on span "Select company and role" at bounding box center [441, 116] width 282 height 18
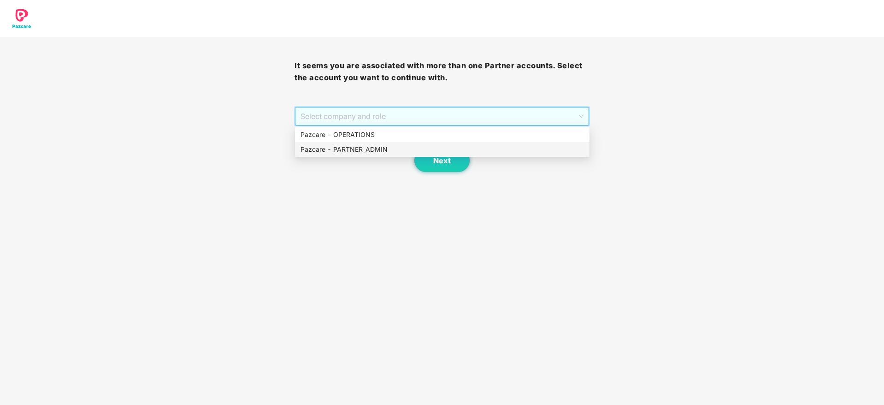
click at [387, 148] on div "Pazcare - PARTNER_ADMIN" at bounding box center [441, 149] width 283 height 10
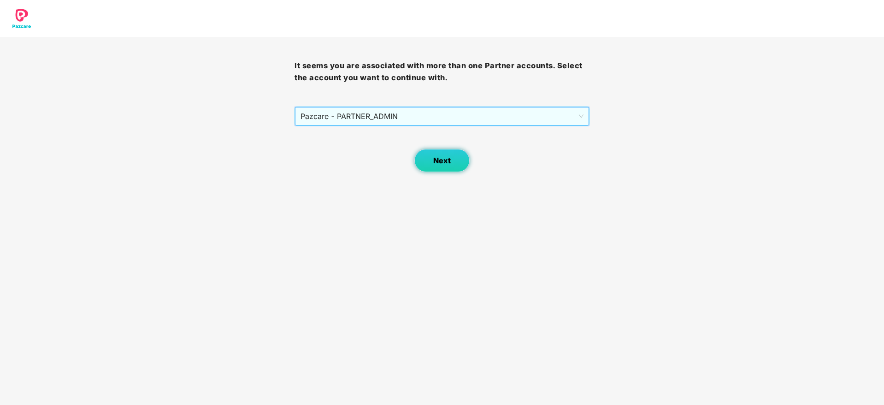
click at [439, 168] on button "Next" at bounding box center [441, 160] width 55 height 23
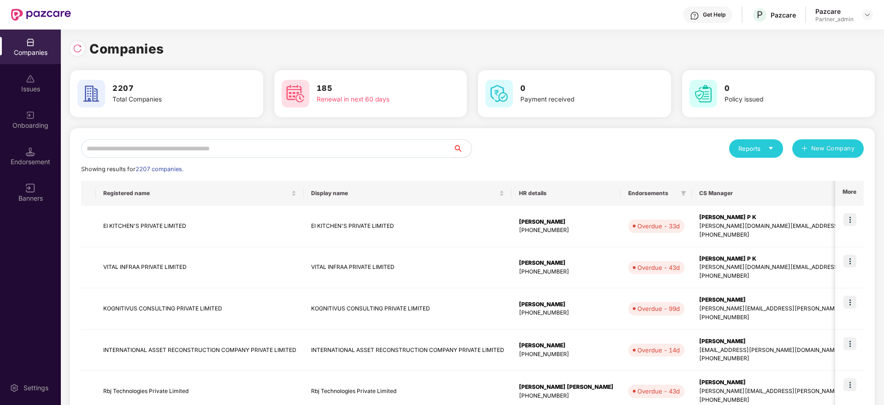
drag, startPoint x: 251, startPoint y: 150, endPoint x: 254, endPoint y: 138, distance: 12.4
click at [249, 150] on input "text" at bounding box center [267, 148] width 372 height 18
paste input "**********"
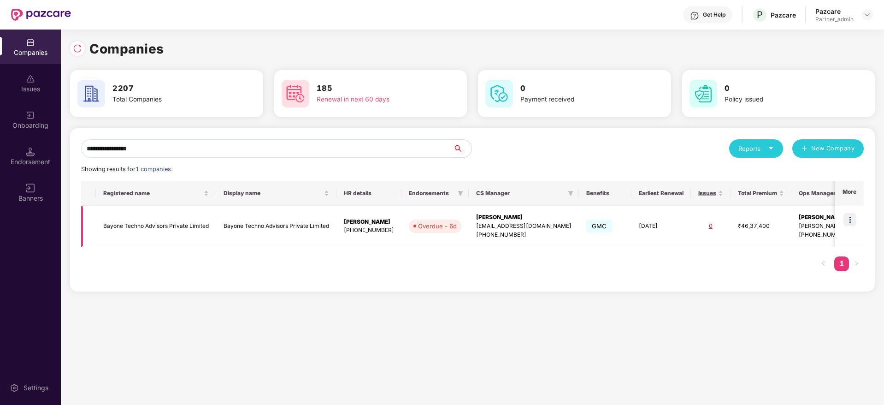
type input "**********"
click at [497, 217] on div "[PERSON_NAME]" at bounding box center [523, 217] width 95 height 9
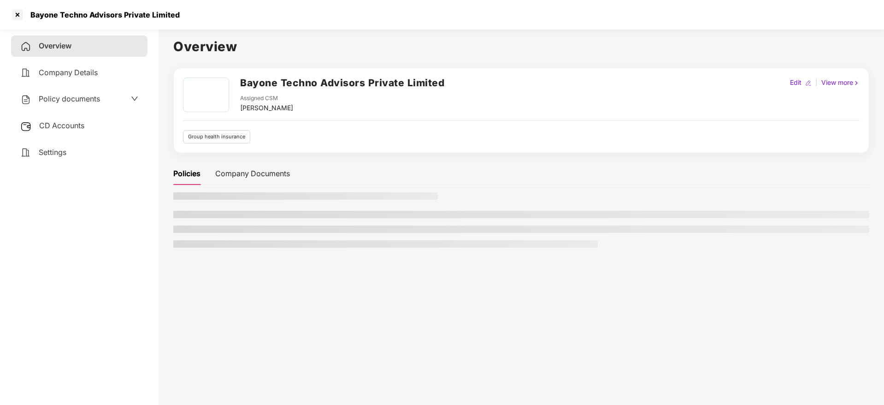
click at [56, 125] on span "CD Accounts" at bounding box center [61, 125] width 45 height 9
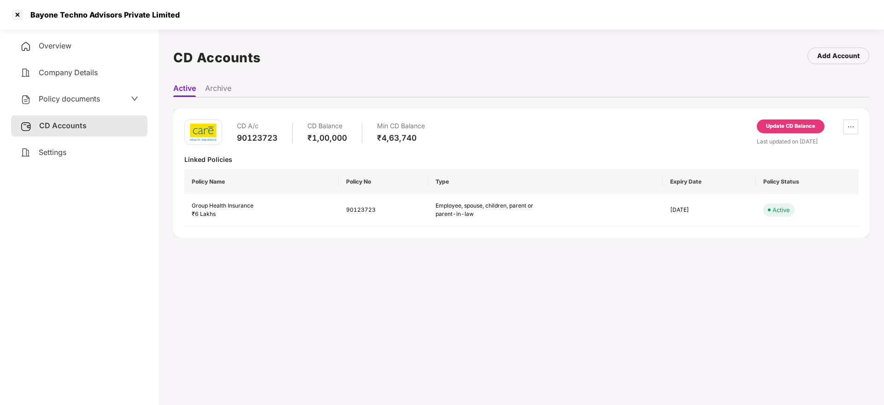
click at [789, 125] on div "Update CD Balance" at bounding box center [790, 126] width 49 height 8
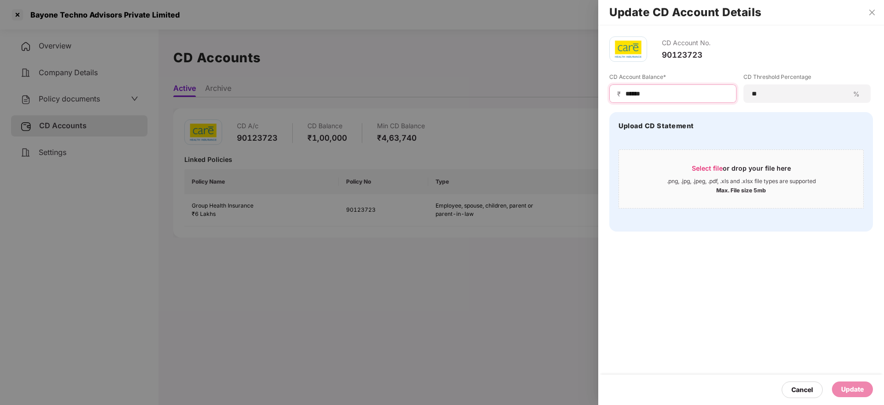
drag, startPoint x: 655, startPoint y: 94, endPoint x: 522, endPoint y: 91, distance: 133.2
click at [522, 91] on div "Update CD Account Details CD Account No. 90123723 CD Account Balance* ₹ ****** …" at bounding box center [442, 202] width 884 height 405
paste input
type input "****"
click at [863, 395] on div "Update" at bounding box center [852, 389] width 41 height 16
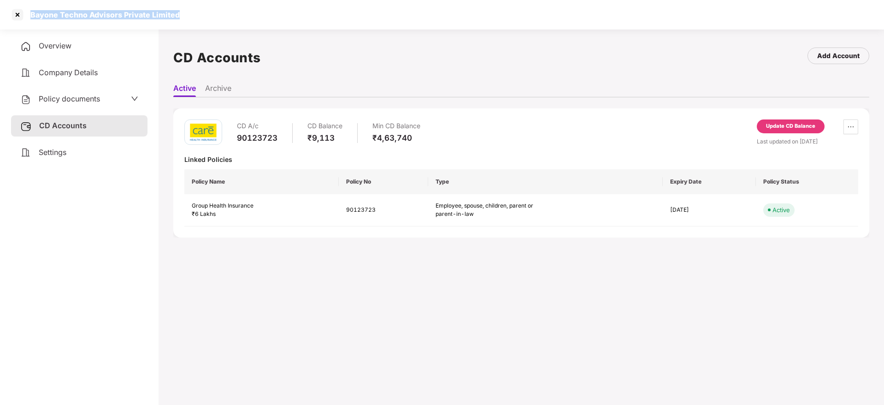
drag, startPoint x: 31, startPoint y: 14, endPoint x: 240, endPoint y: 22, distance: 208.4
click at [240, 22] on div "Bayone Techno Advisors Private Limited" at bounding box center [442, 14] width 884 height 29
copy div "Bayone Techno Advisors Private Limited"
click at [18, 15] on div at bounding box center [17, 14] width 15 height 15
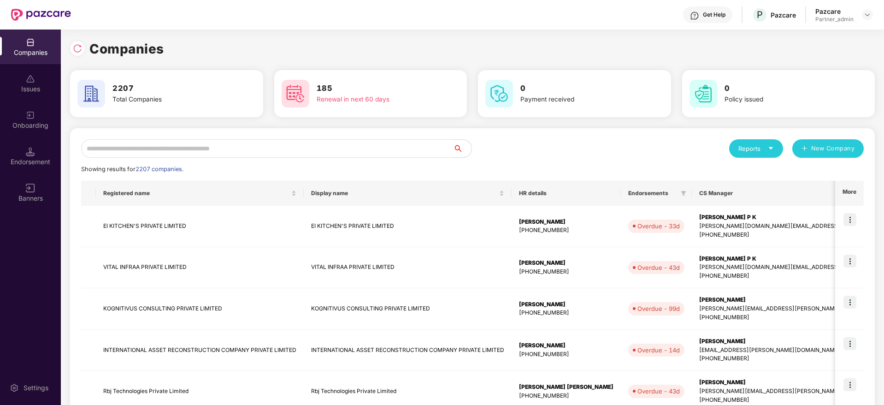
click at [239, 141] on input "text" at bounding box center [267, 148] width 372 height 18
paste input "**********"
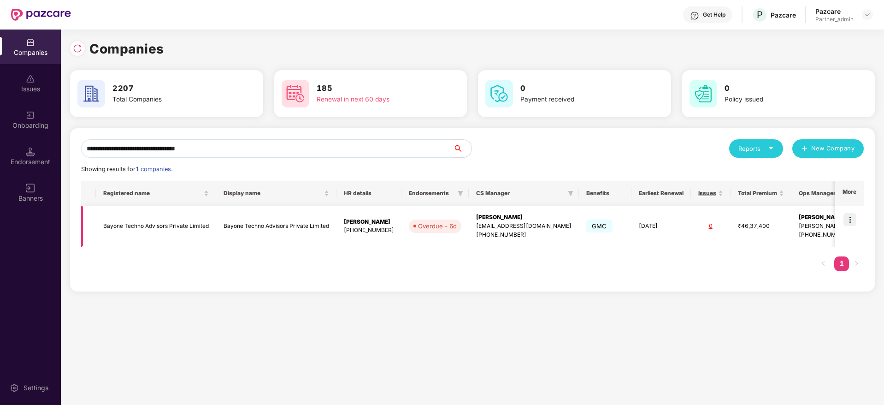
type input "**********"
click at [850, 220] on img at bounding box center [849, 219] width 13 height 13
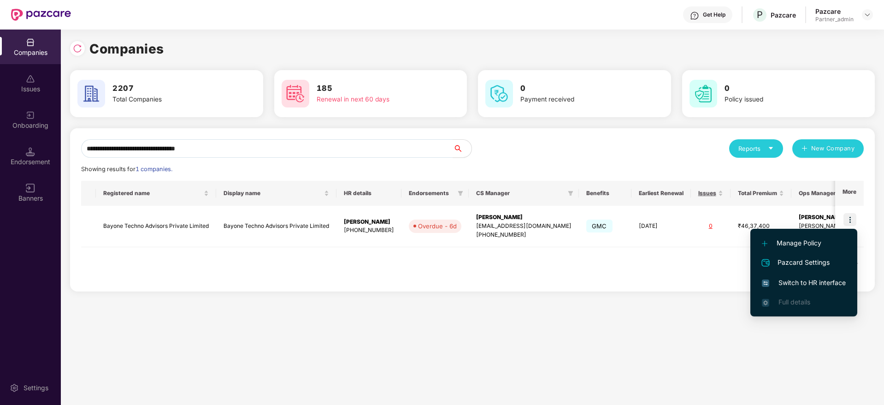
click at [802, 281] on span "Switch to HR interface" at bounding box center [804, 282] width 84 height 10
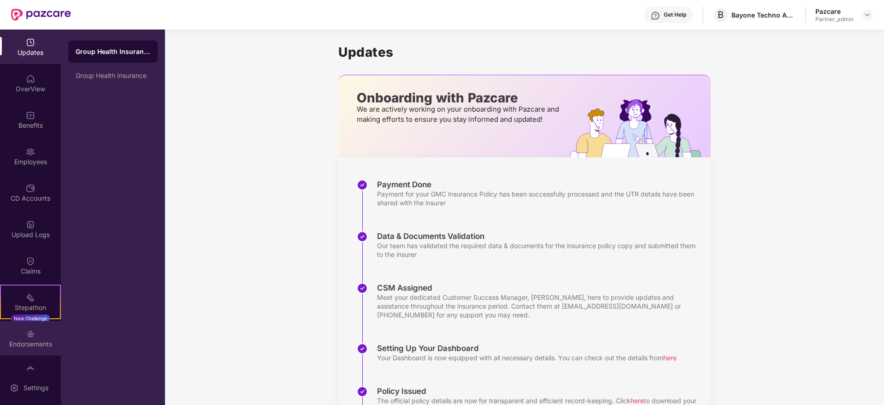
click at [43, 338] on div "Endorsements" at bounding box center [30, 338] width 61 height 35
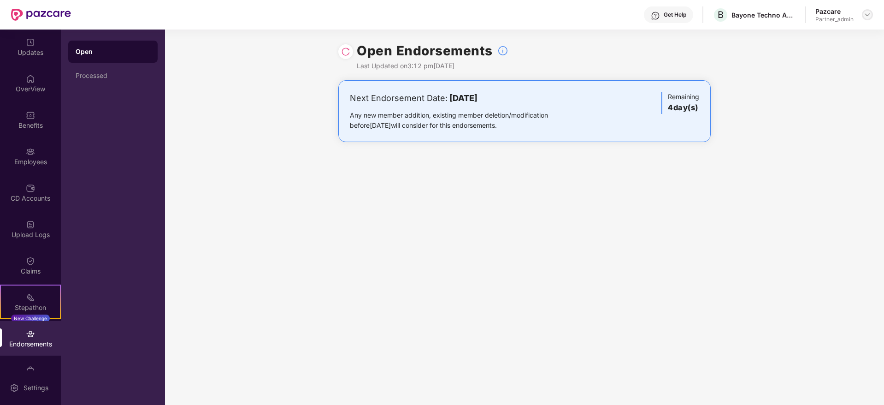
click at [870, 11] on img at bounding box center [866, 14] width 7 height 7
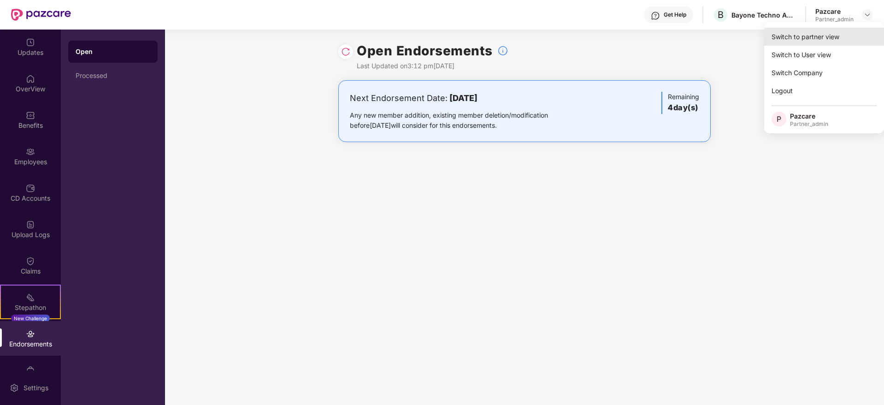
click at [843, 35] on div "Switch to partner view" at bounding box center [824, 37] width 120 height 18
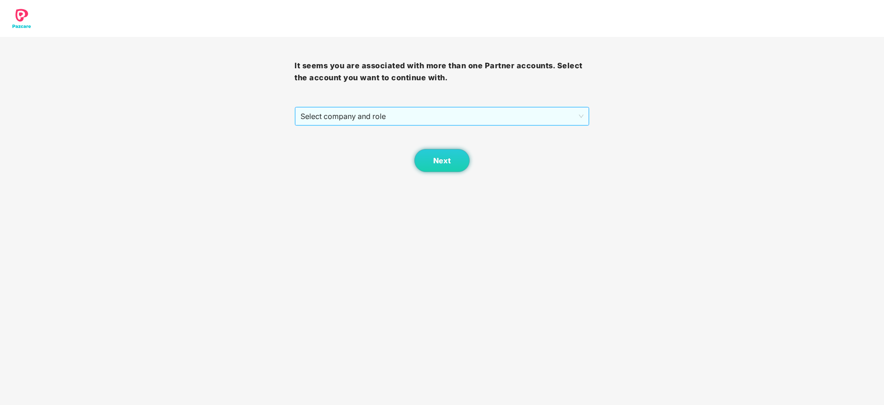
click at [392, 116] on span "Select company and role" at bounding box center [441, 116] width 282 height 18
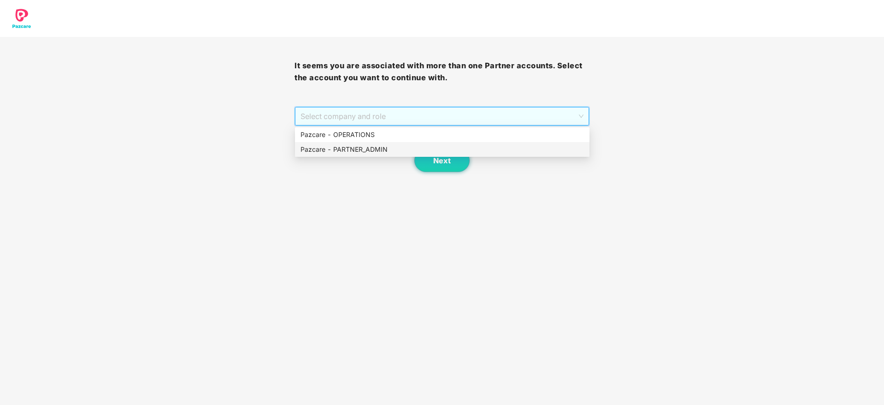
click at [365, 146] on div "Pazcare - PARTNER_ADMIN" at bounding box center [441, 149] width 283 height 10
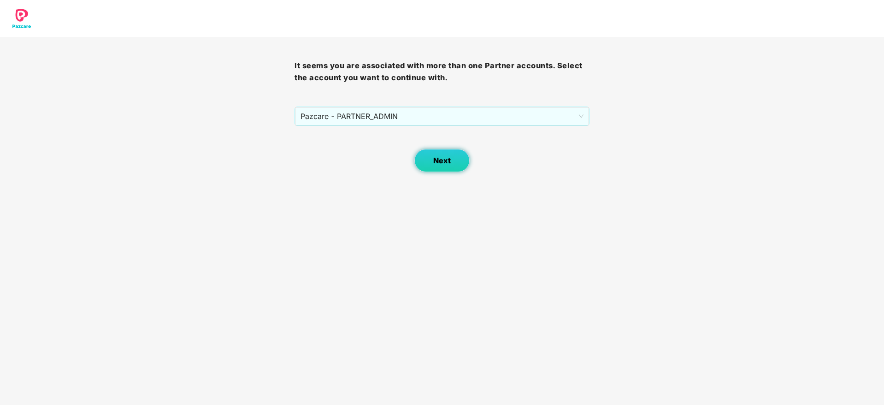
click at [431, 159] on button "Next" at bounding box center [441, 160] width 55 height 23
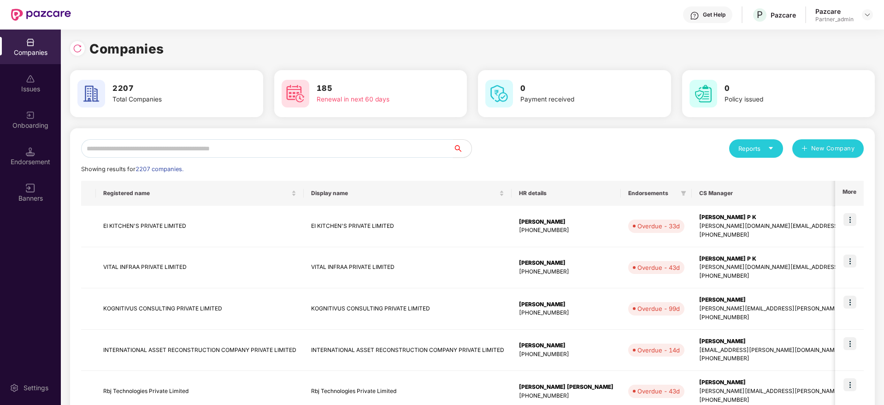
click at [195, 143] on input "text" at bounding box center [267, 148] width 372 height 18
paste input "********"
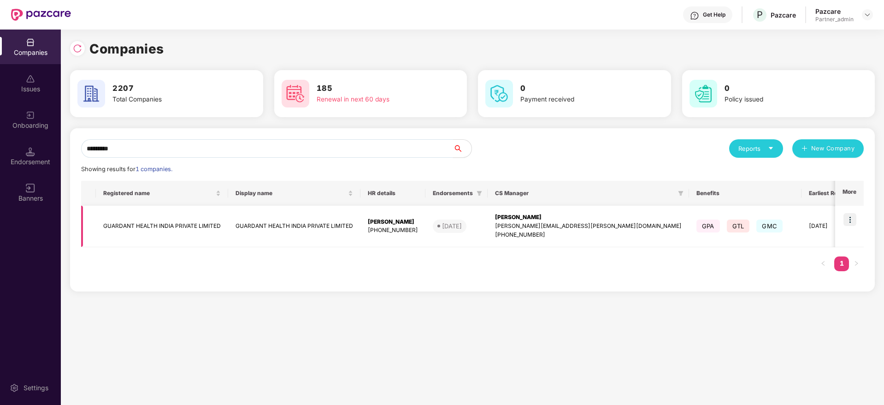
type input "********"
click at [854, 219] on img at bounding box center [849, 219] width 13 height 13
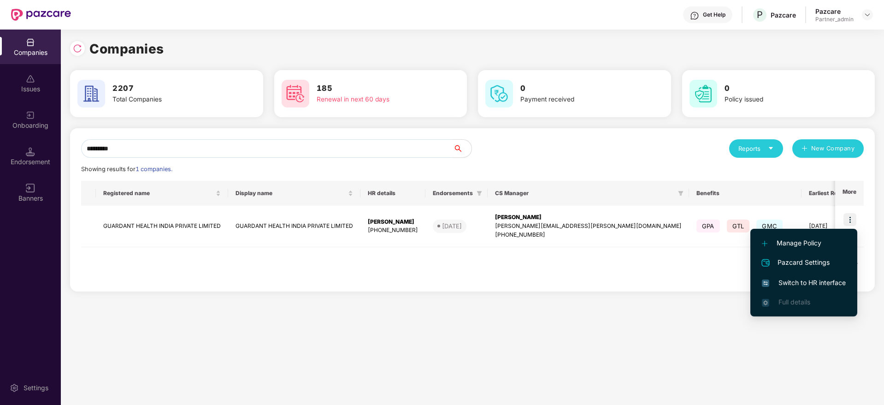
click at [797, 282] on span "Switch to HR interface" at bounding box center [804, 282] width 84 height 10
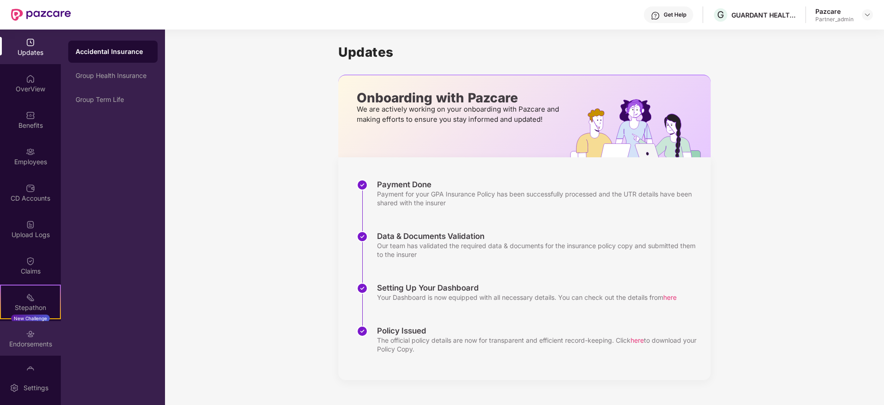
click at [34, 341] on div "Endorsements" at bounding box center [30, 343] width 61 height 9
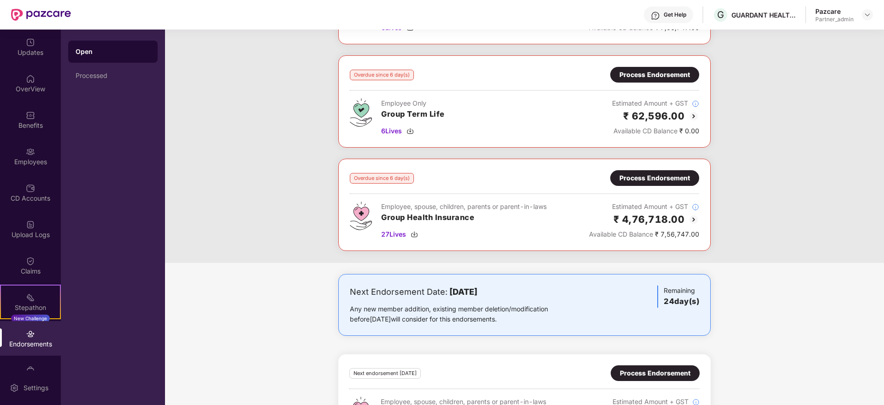
scroll to position [180, 0]
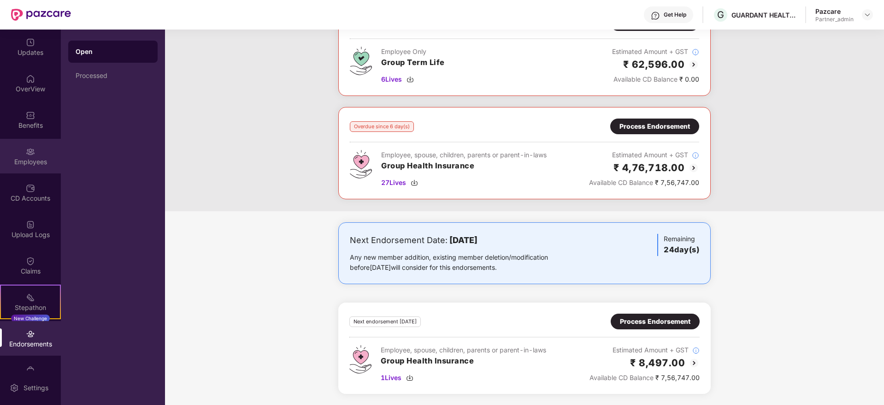
click at [36, 160] on div "Employees" at bounding box center [30, 161] width 61 height 9
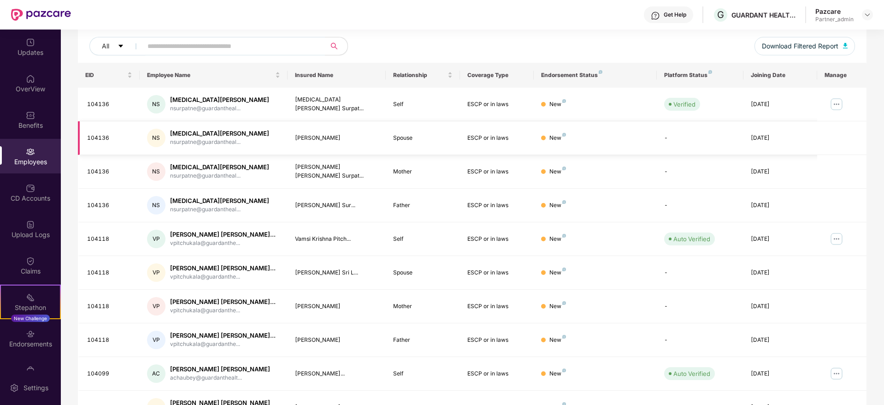
scroll to position [0, 0]
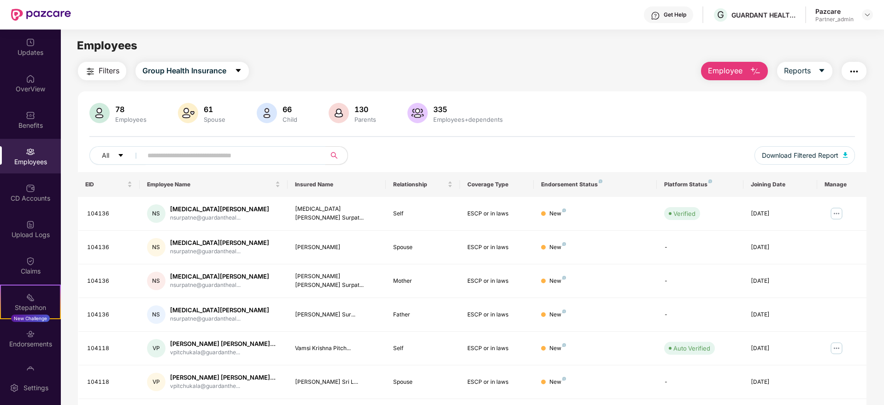
click at [182, 152] on input "text" at bounding box center [229, 155] width 165 height 14
paste input "******"
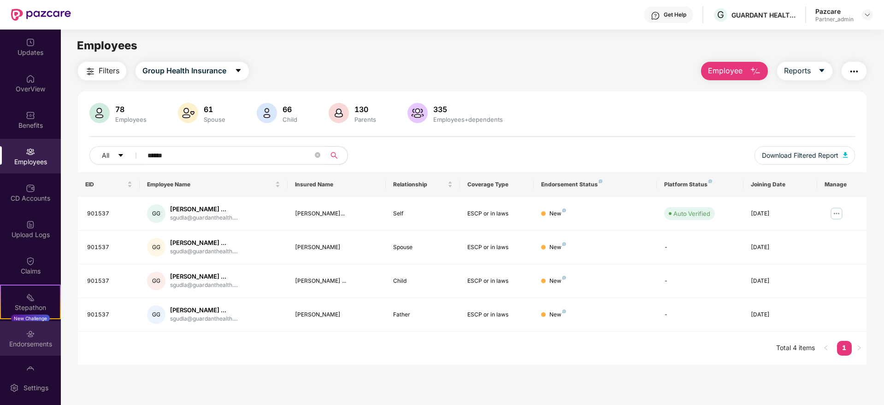
type input "******"
click at [29, 341] on div "Endorsements" at bounding box center [30, 343] width 61 height 9
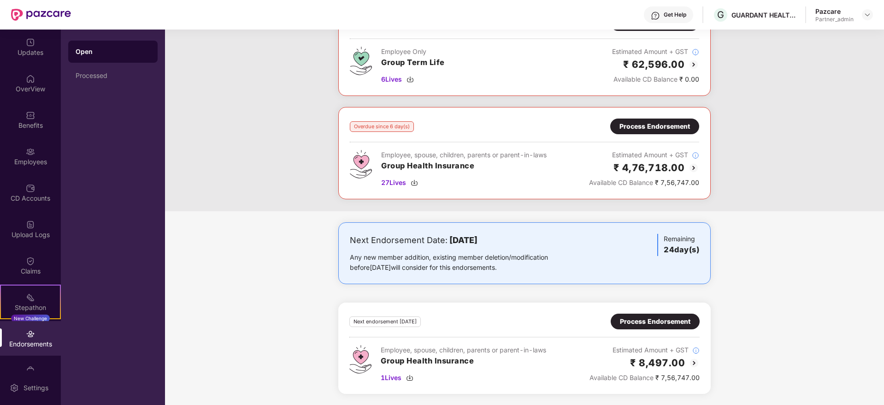
scroll to position [111, 0]
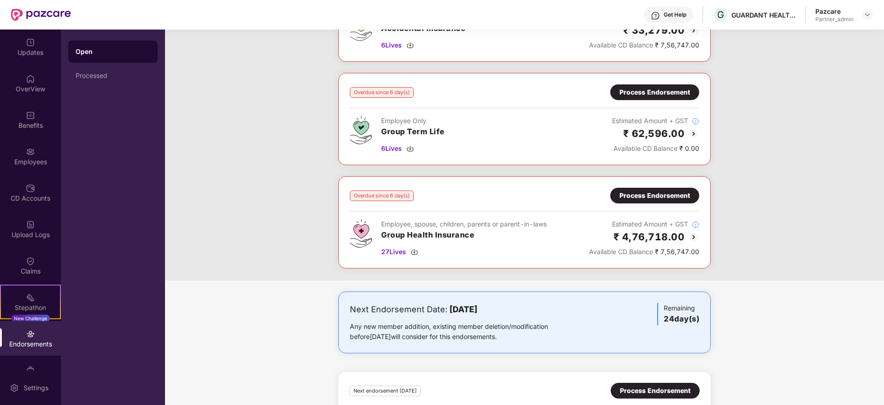
click at [653, 193] on div "Process Endorsement" at bounding box center [654, 195] width 70 height 10
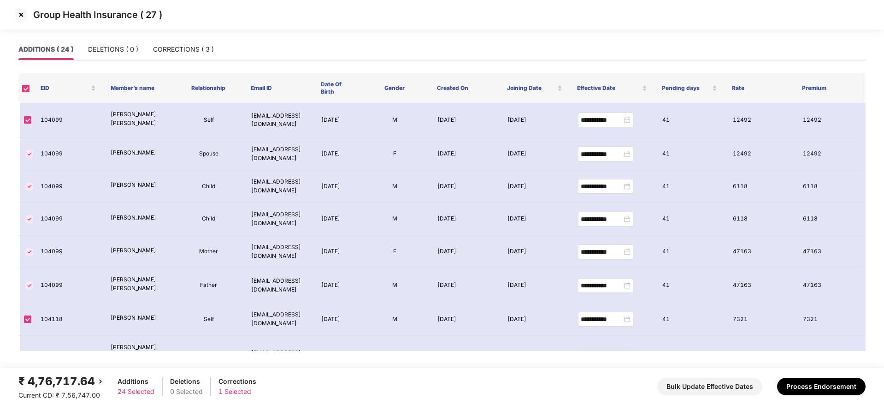
click at [19, 87] on th at bounding box center [25, 87] width 15 height 29
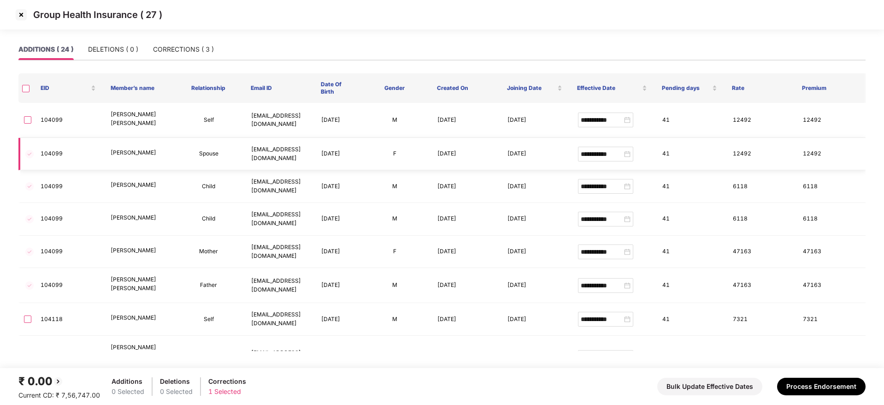
scroll to position [557, 0]
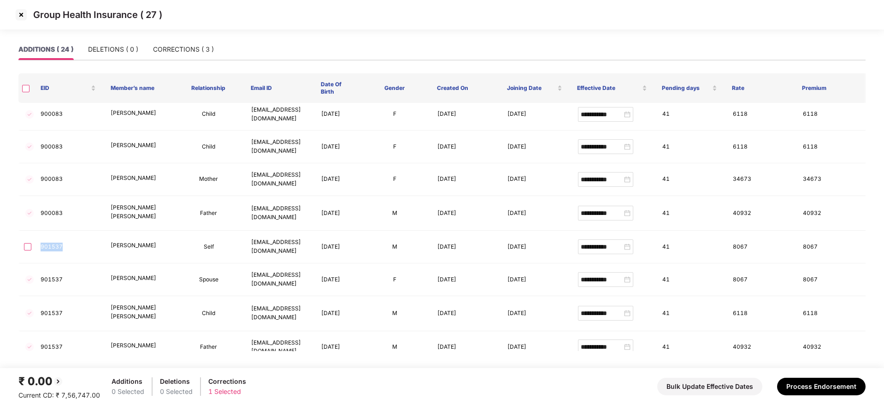
click at [19, 15] on img at bounding box center [21, 14] width 15 height 15
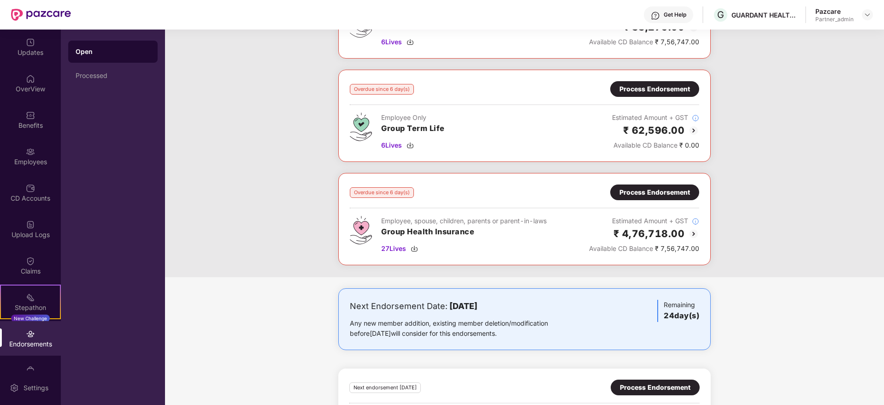
scroll to position [180, 0]
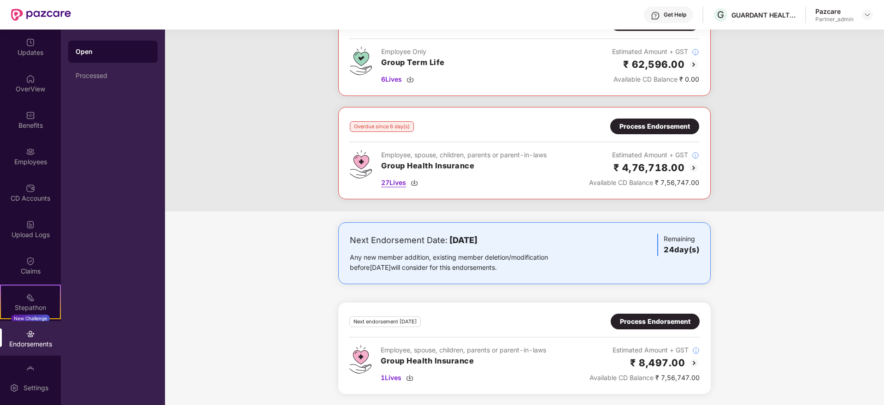
click at [417, 184] on img at bounding box center [413, 182] width 7 height 7
click at [654, 130] on div "Process Endorsement" at bounding box center [654, 126] width 70 height 10
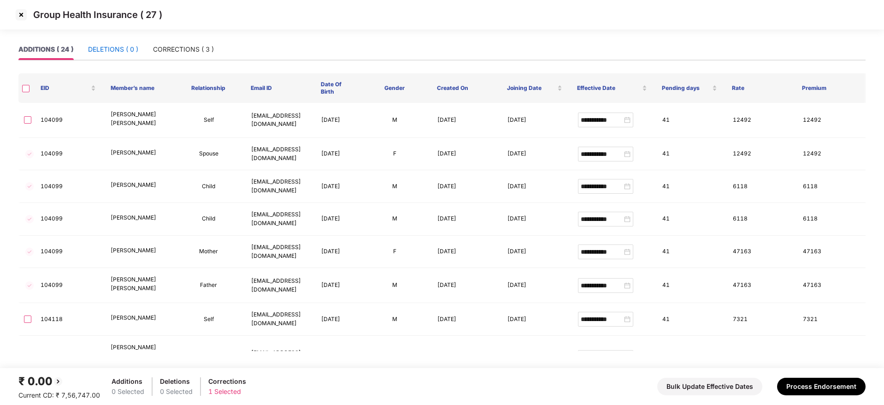
click at [99, 52] on div "DELETIONS ( 0 )" at bounding box center [113, 49] width 50 height 10
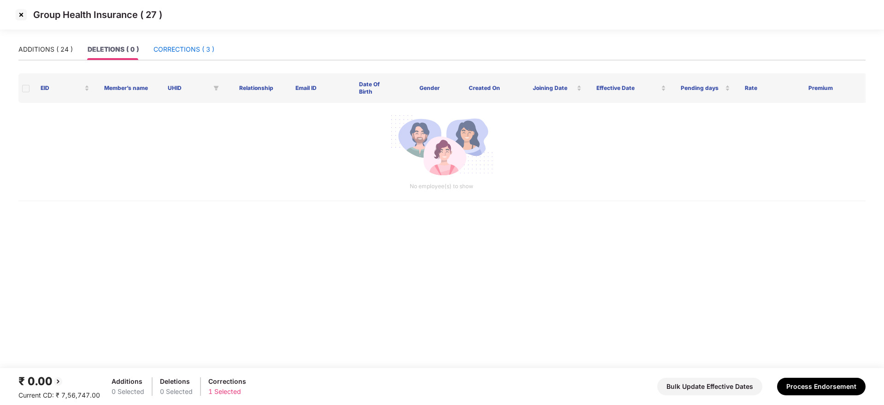
click at [184, 47] on div "CORRECTIONS ( 3 )" at bounding box center [183, 49] width 61 height 10
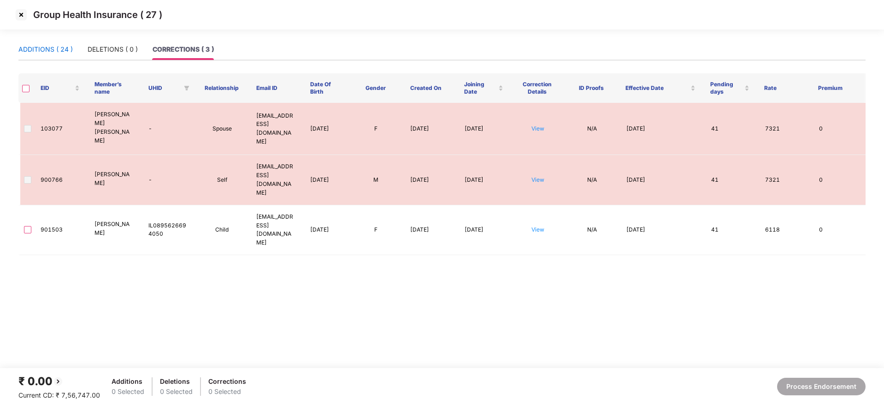
click at [46, 50] on div "ADDITIONS ( 24 )" at bounding box center [45, 49] width 54 height 10
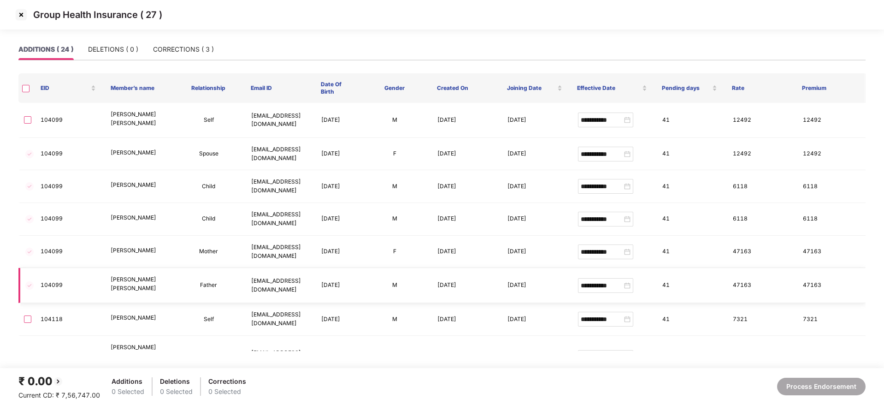
scroll to position [557, 0]
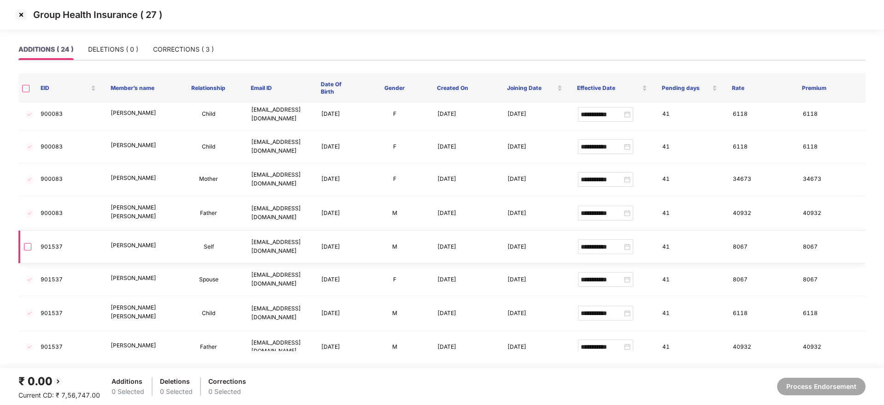
click at [53, 230] on td "901537" at bounding box center [68, 246] width 70 height 33
copy td "901537"
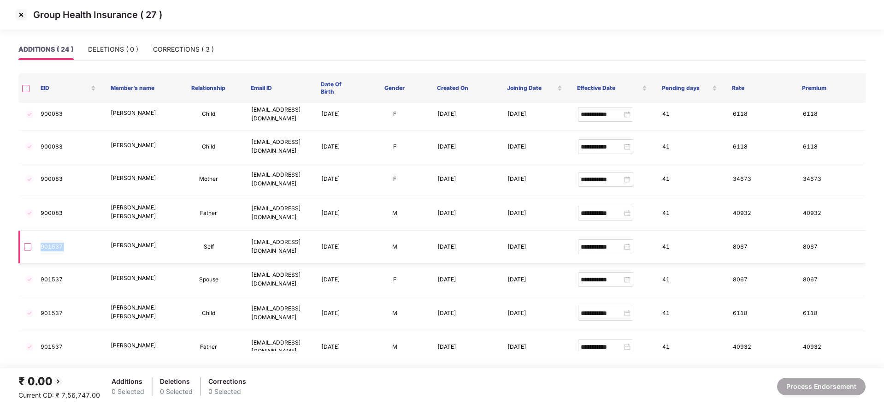
copy td "901537"
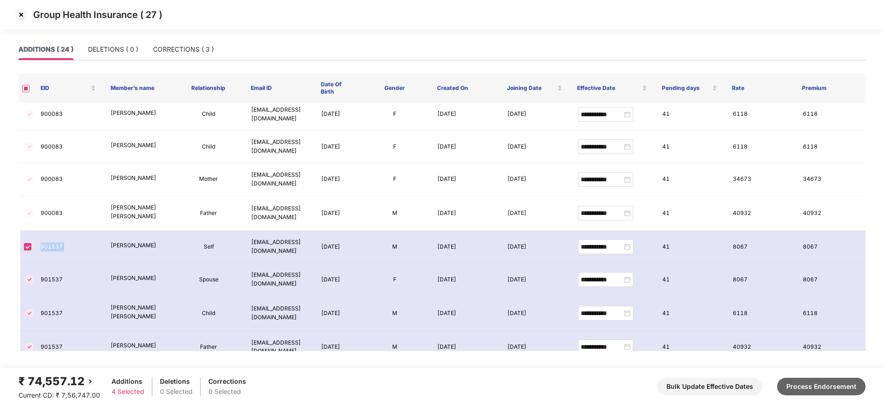
click at [834, 387] on button "Process Endorsement" at bounding box center [821, 386] width 88 height 18
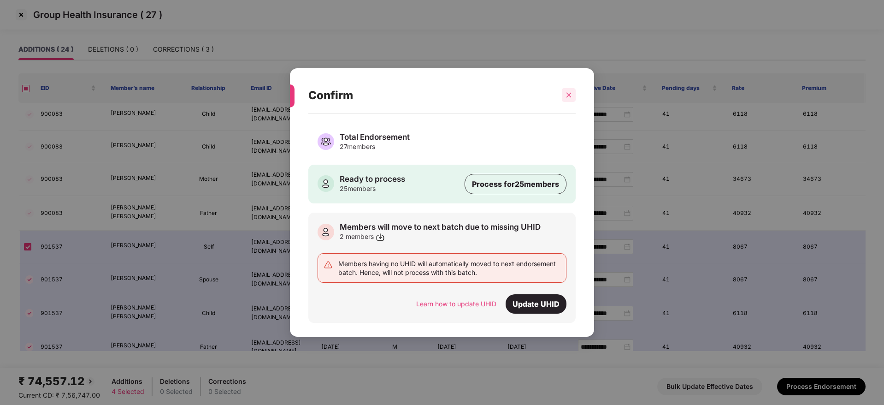
click at [569, 94] on icon "close" at bounding box center [568, 95] width 5 height 5
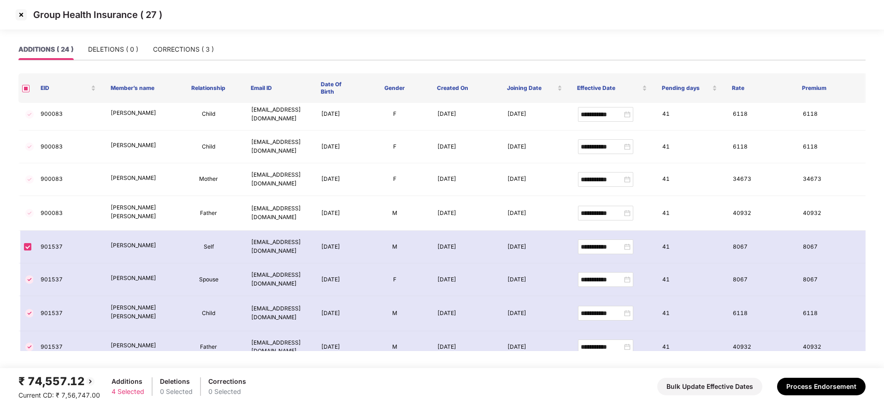
click at [21, 13] on img at bounding box center [21, 14] width 15 height 15
